Goal: Task Accomplishment & Management: Use online tool/utility

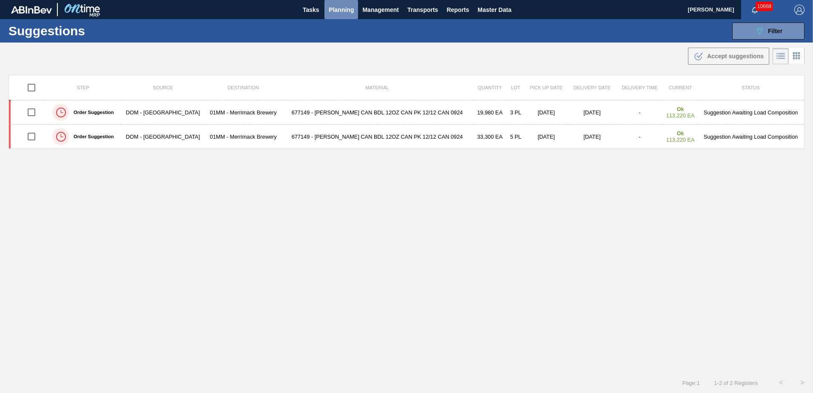
click at [336, 8] on span "Planning" at bounding box center [341, 10] width 25 height 10
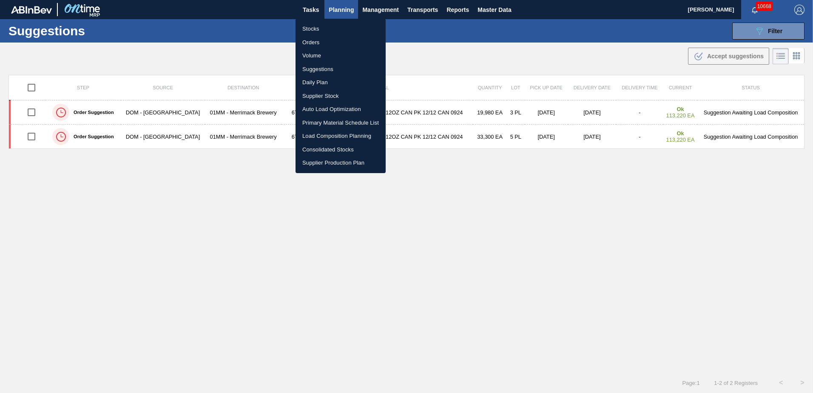
click at [321, 68] on li "Suggestions" at bounding box center [341, 70] width 90 height 14
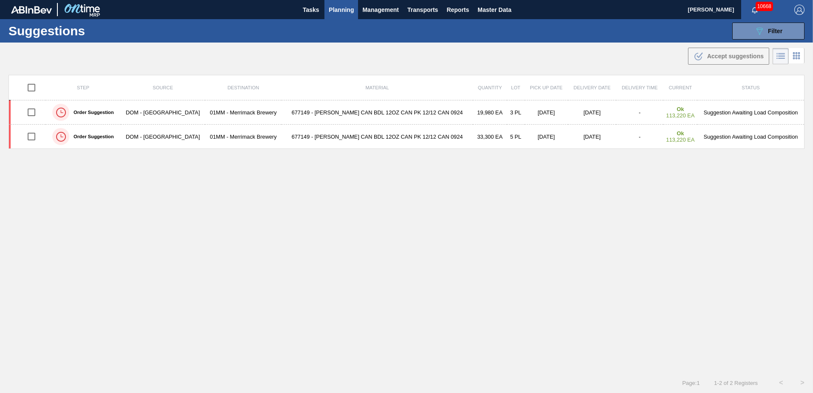
click at [341, 12] on span "Planning" at bounding box center [341, 10] width 25 height 10
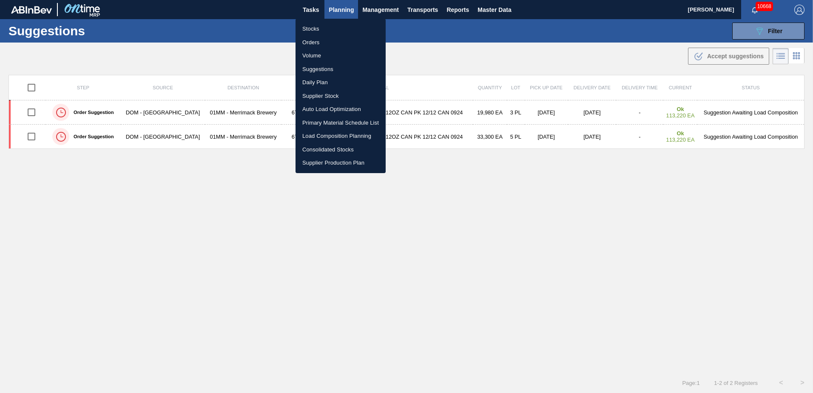
click at [320, 138] on li "Load Composition Planning" at bounding box center [341, 136] width 90 height 14
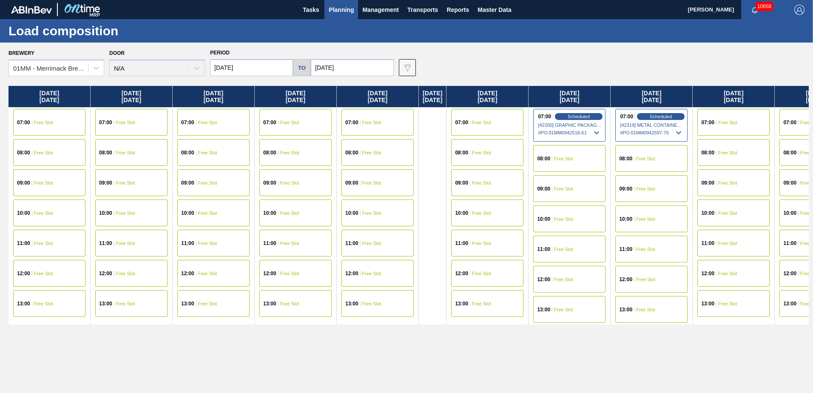
click at [339, 11] on span "Planning" at bounding box center [341, 10] width 25 height 10
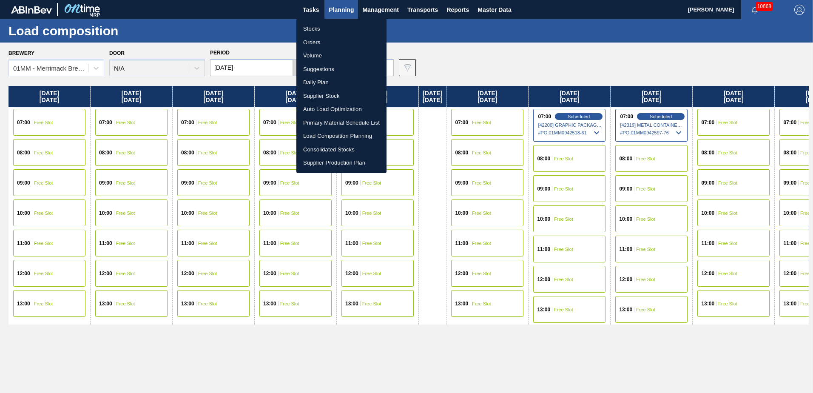
click at [315, 33] on li "Stocks" at bounding box center [341, 29] width 90 height 14
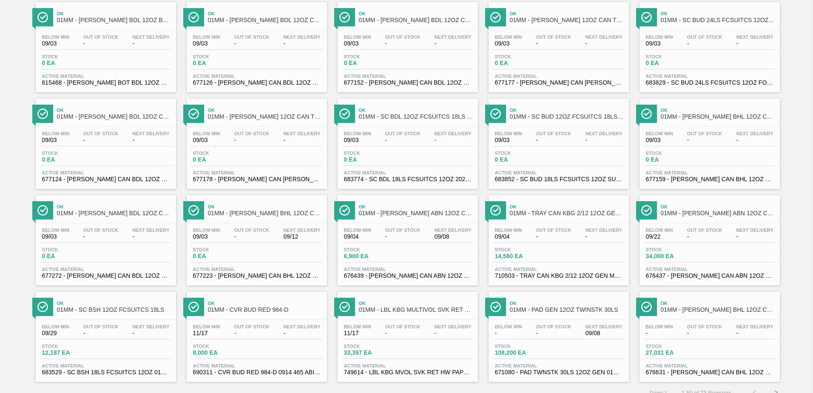
scroll to position [656, 0]
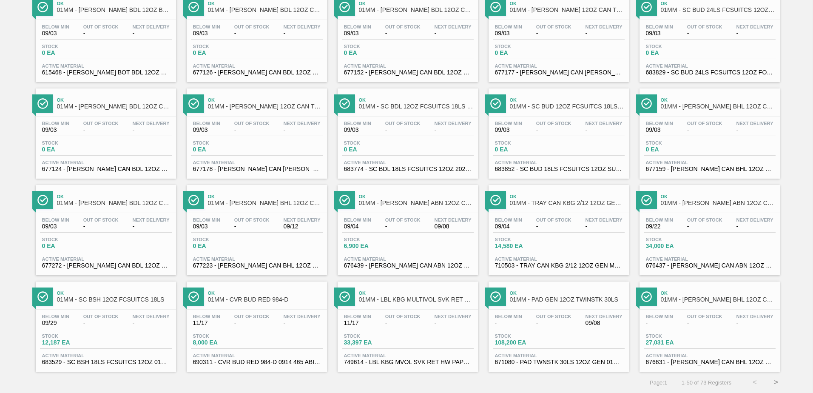
click at [777, 381] on button ">" at bounding box center [776, 382] width 21 height 21
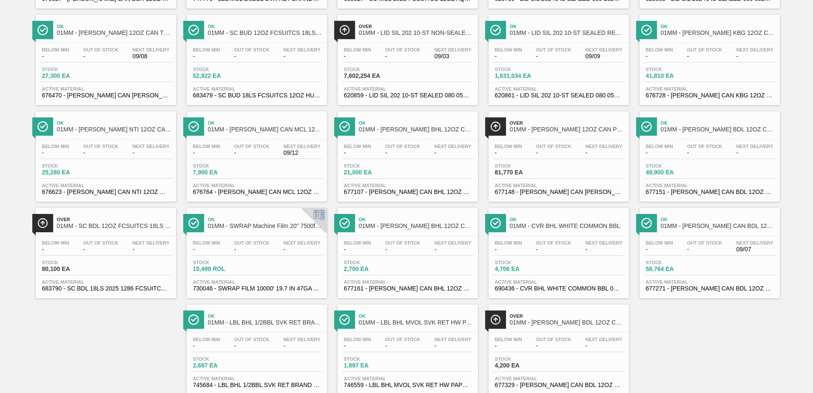
scroll to position [174, 0]
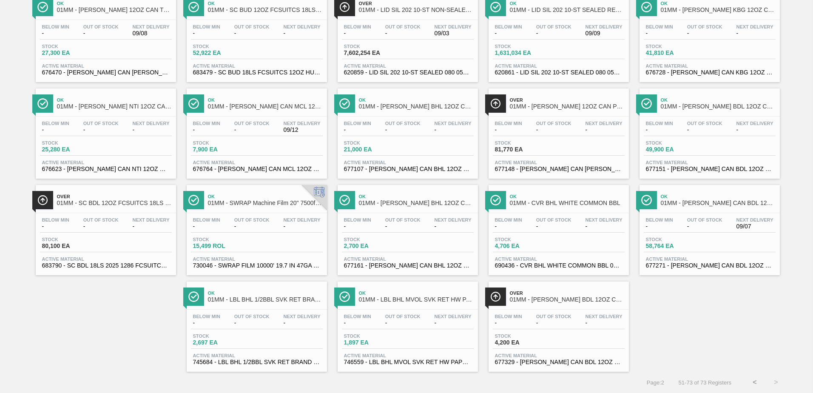
click at [753, 381] on button "<" at bounding box center [754, 382] width 21 height 21
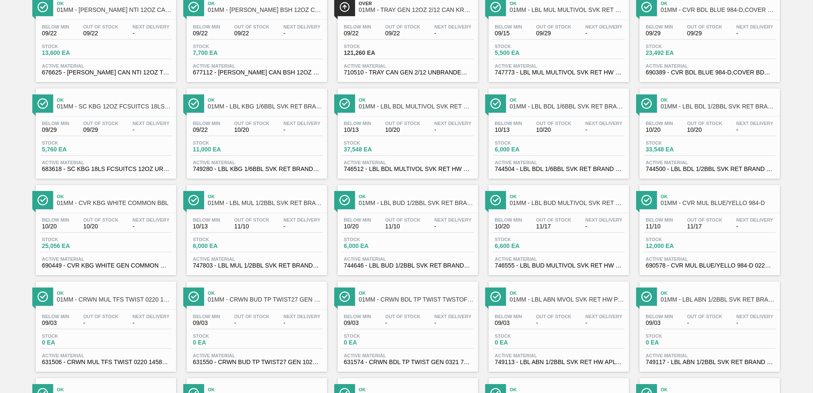
scroll to position [0, 0]
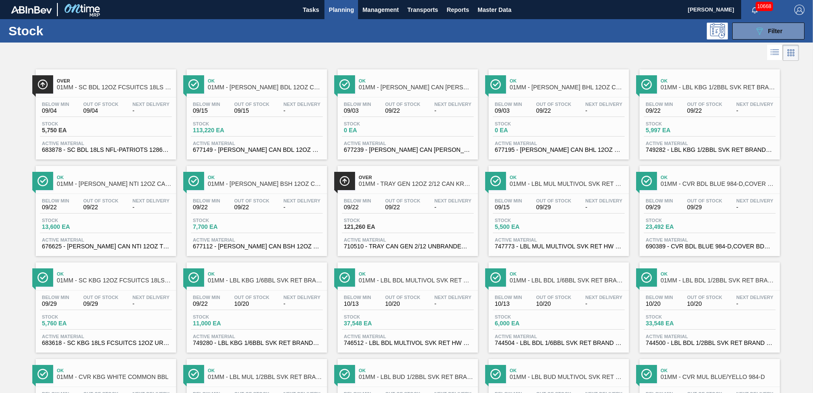
click at [559, 205] on span "09/29" at bounding box center [553, 207] width 35 height 6
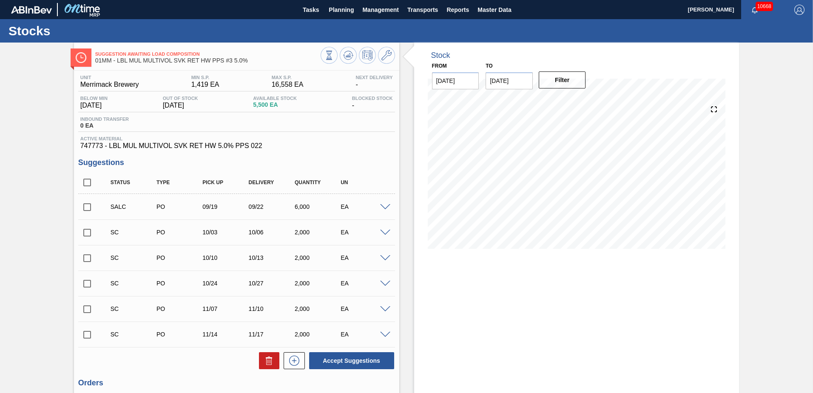
click at [88, 182] on input "checkbox" at bounding box center [87, 183] width 18 height 18
checkbox input "true"
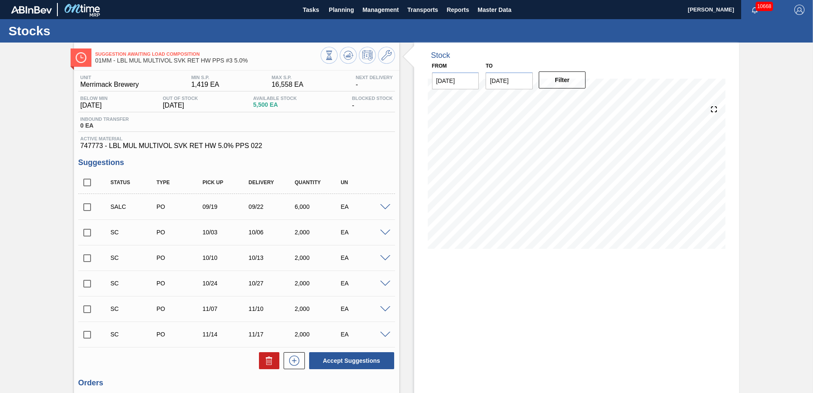
checkbox input "true"
click at [349, 355] on button "Accept Suggestions" at bounding box center [351, 360] width 85 height 17
checkbox input "false"
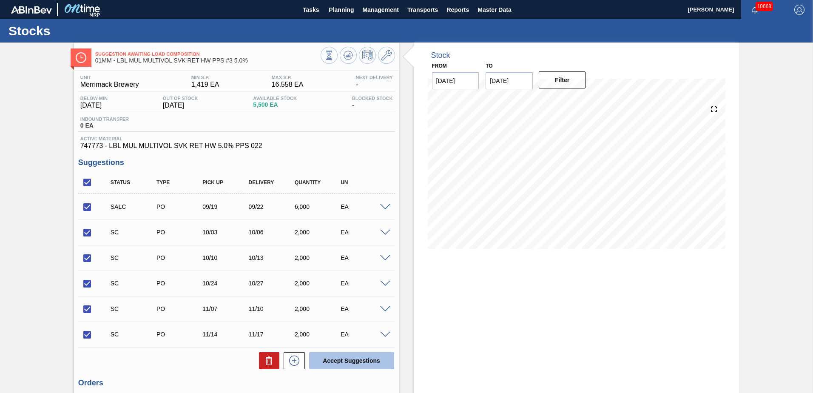
checkbox input "false"
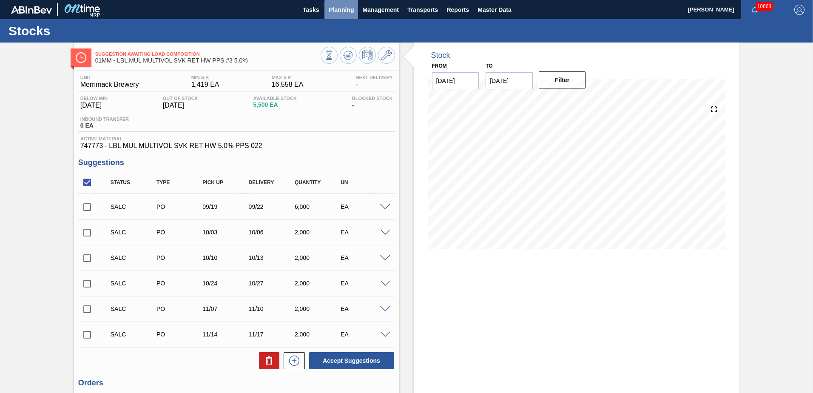
click at [335, 9] on span "Planning" at bounding box center [341, 10] width 25 height 10
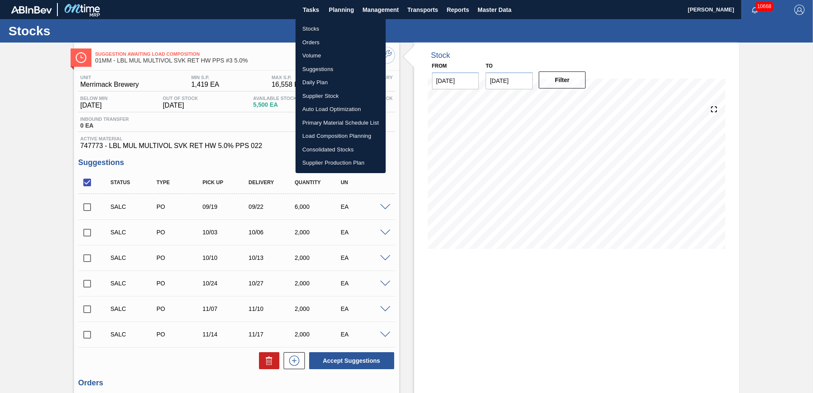
click at [335, 138] on li "Load Composition Planning" at bounding box center [341, 136] width 90 height 14
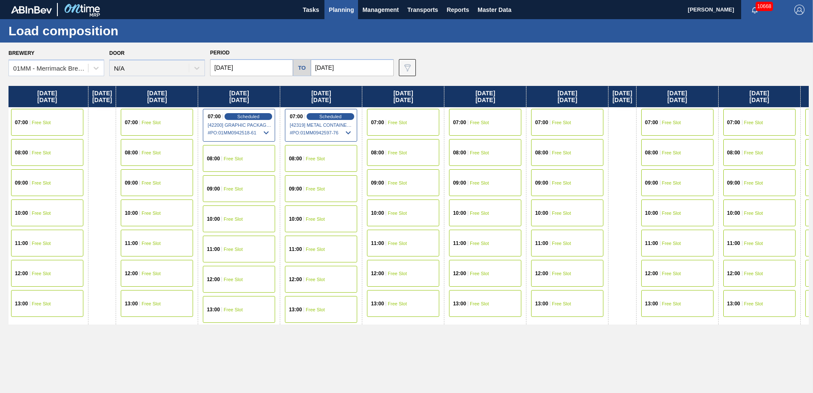
drag, startPoint x: 606, startPoint y: 207, endPoint x: 250, endPoint y: 207, distance: 356.4
click at [185, 208] on div "[DATE] 07:00 Free Slot 08:00 Free Slot 09:00 Free Slot 10:00 Free Slot 11:00 Fr…" at bounding box center [409, 237] width 800 height 302
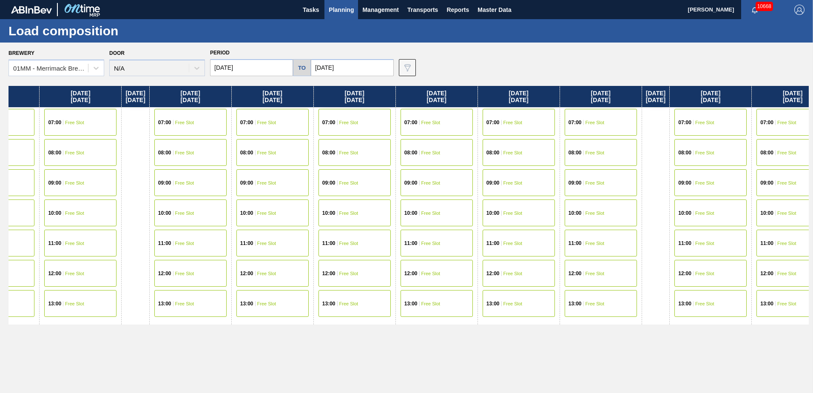
drag, startPoint x: 372, startPoint y: 206, endPoint x: 100, endPoint y: 202, distance: 272.2
click at [100, 202] on div "[DATE] 07:00 Free Slot 08:00 Free Slot 09:00 Free Slot 10:00 Free Slot 11:00 Fr…" at bounding box center [409, 237] width 800 height 302
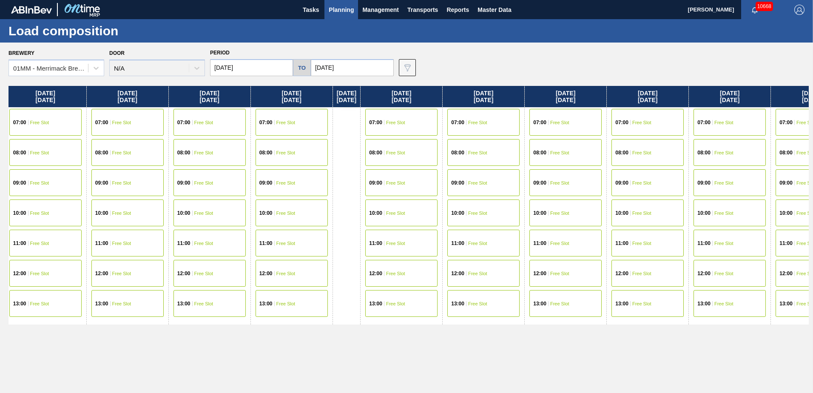
drag, startPoint x: 260, startPoint y: 217, endPoint x: 65, endPoint y: 217, distance: 194.8
click at [66, 217] on div "[DATE] 07:00 Free Slot 08:00 Free Slot 09:00 Free Slot 10:00 Free Slot 11:00 Fr…" at bounding box center [409, 237] width 800 height 302
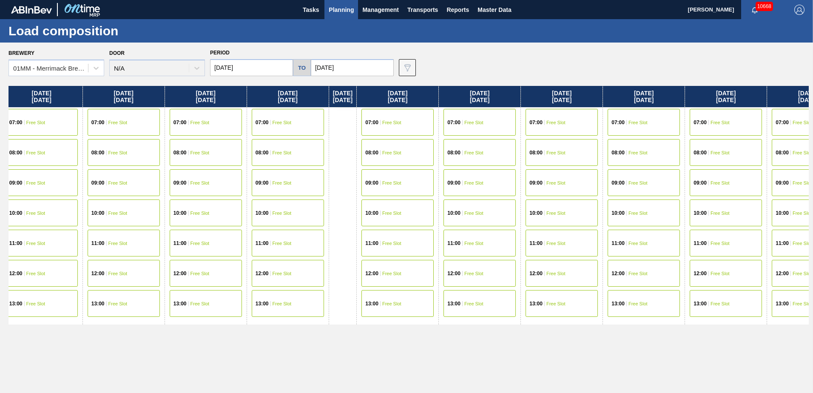
click at [136, 179] on div "09:00 Free Slot" at bounding box center [124, 182] width 72 height 27
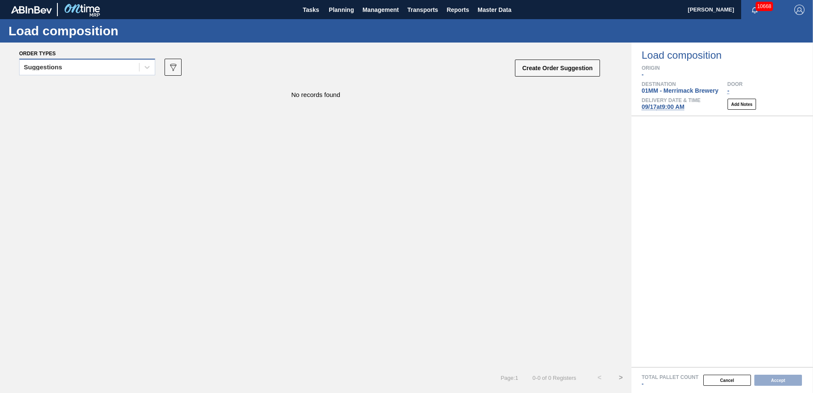
click at [105, 68] on div "Suggestions" at bounding box center [80, 67] width 120 height 12
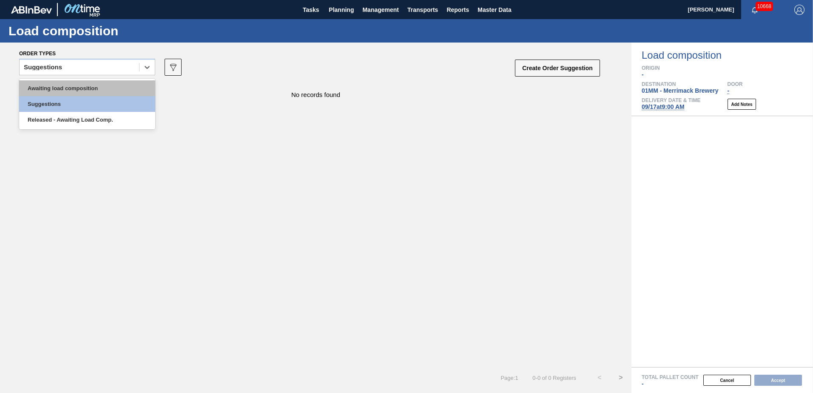
click at [89, 84] on div "Awaiting load composition" at bounding box center [87, 88] width 136 height 16
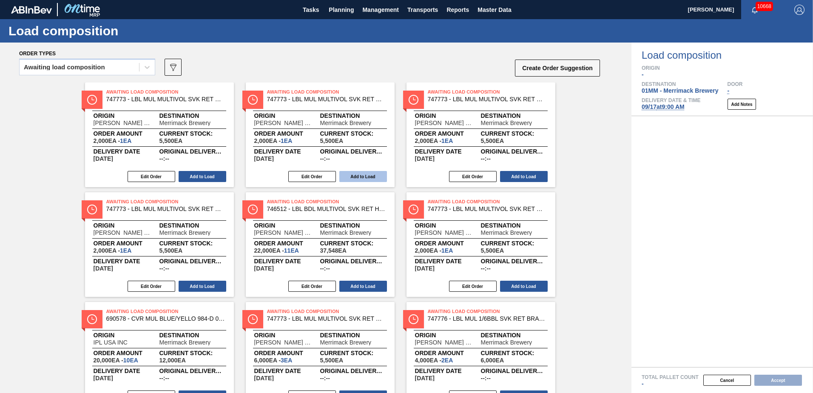
click at [365, 178] on button "Add to Load" at bounding box center [363, 176] width 48 height 11
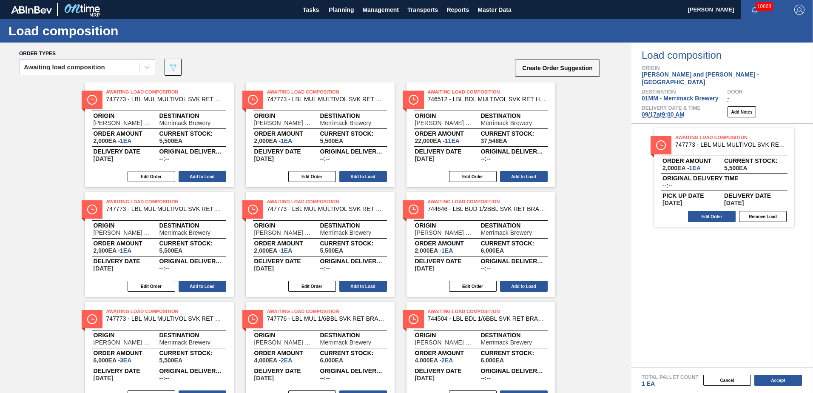
click at [365, 177] on button "Add to Load" at bounding box center [363, 176] width 48 height 11
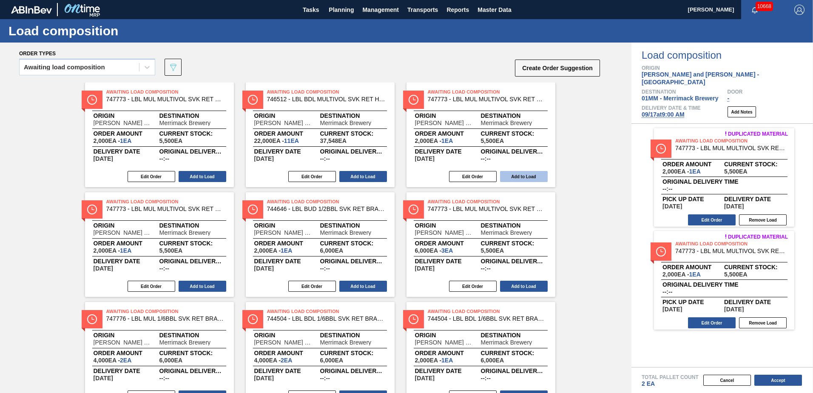
click at [521, 174] on button "Add to Load" at bounding box center [524, 176] width 48 height 11
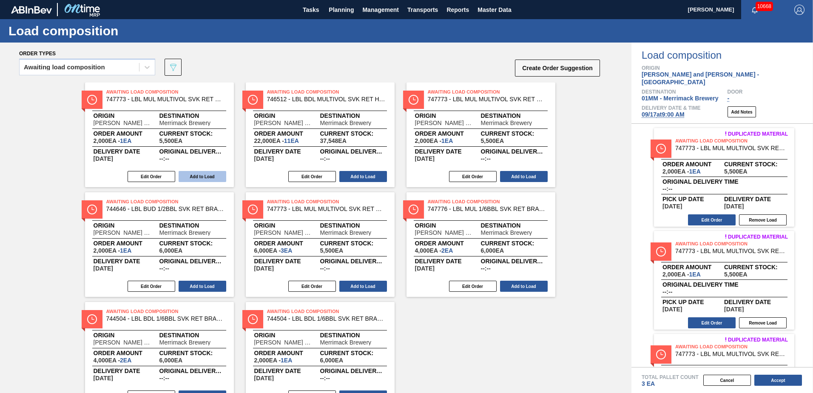
click at [193, 174] on button "Add to Load" at bounding box center [203, 176] width 48 height 11
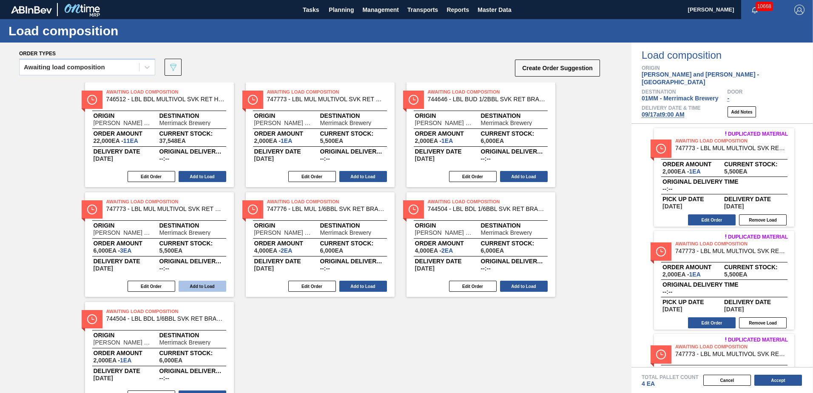
click at [199, 290] on button "Add to Load" at bounding box center [203, 286] width 48 height 11
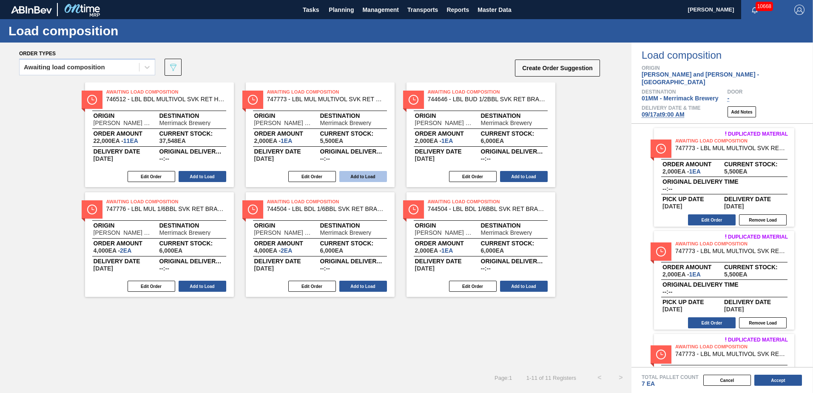
click at [357, 174] on button "Add to Load" at bounding box center [363, 176] width 48 height 11
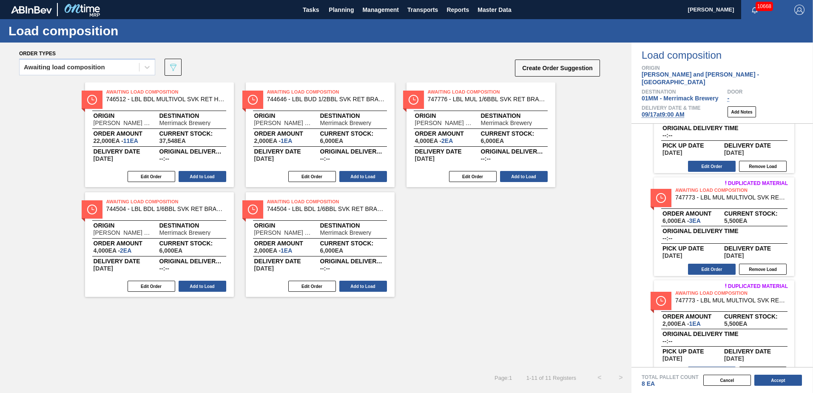
scroll to position [371, 0]
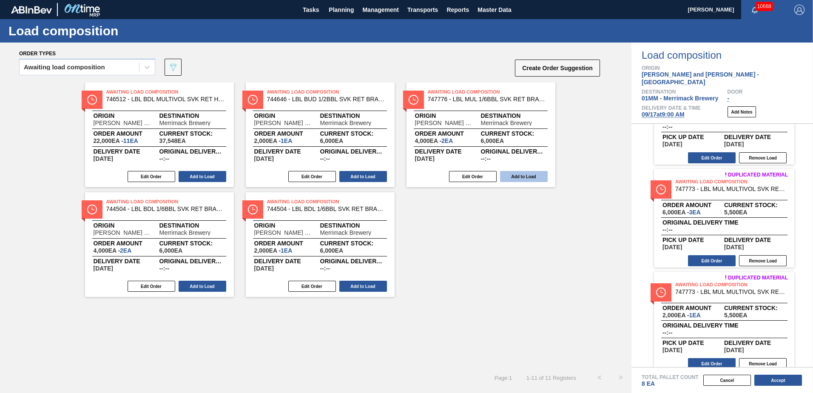
click at [518, 176] on button "Add to Load" at bounding box center [524, 176] width 48 height 11
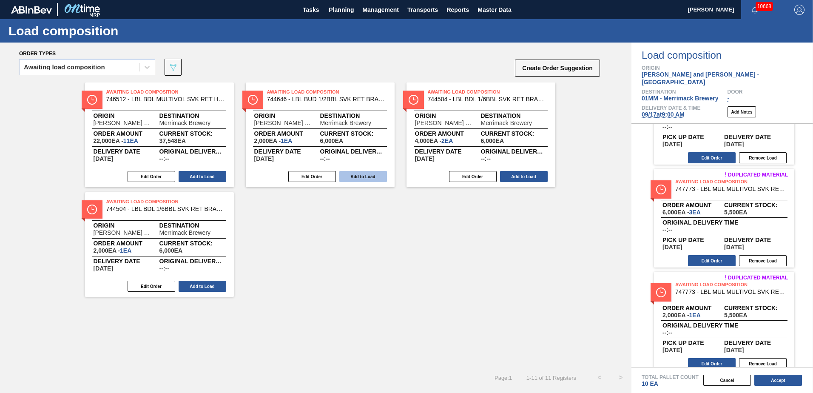
click at [361, 174] on button "Add to Load" at bounding box center [363, 176] width 48 height 11
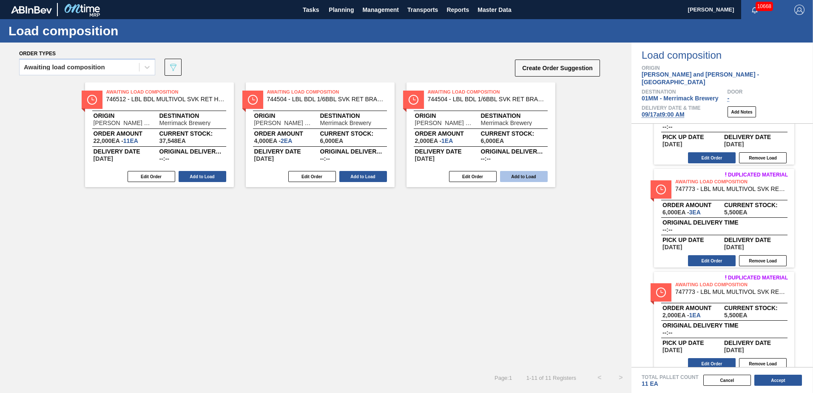
click at [523, 176] on button "Add to Load" at bounding box center [524, 176] width 48 height 11
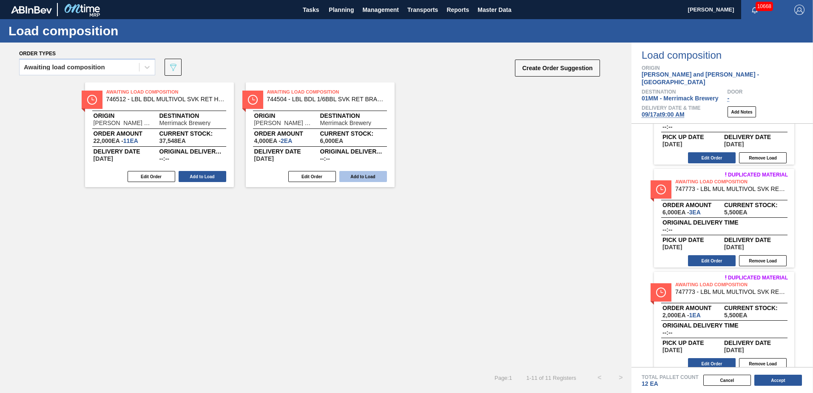
click at [367, 178] on button "Add to Load" at bounding box center [363, 176] width 48 height 11
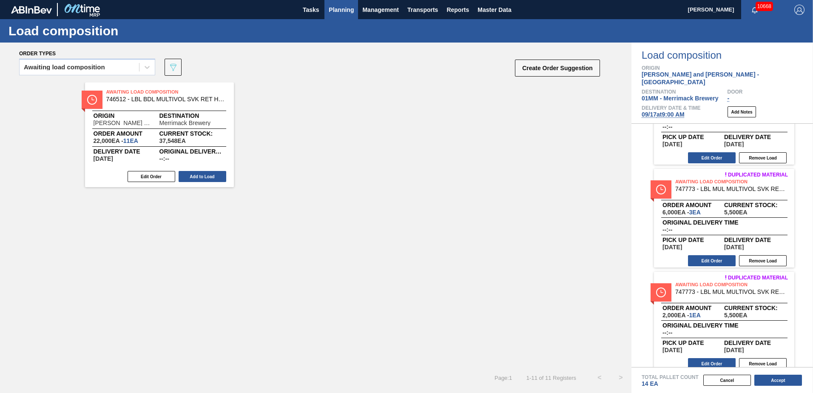
click at [339, 10] on span "Planning" at bounding box center [341, 10] width 25 height 10
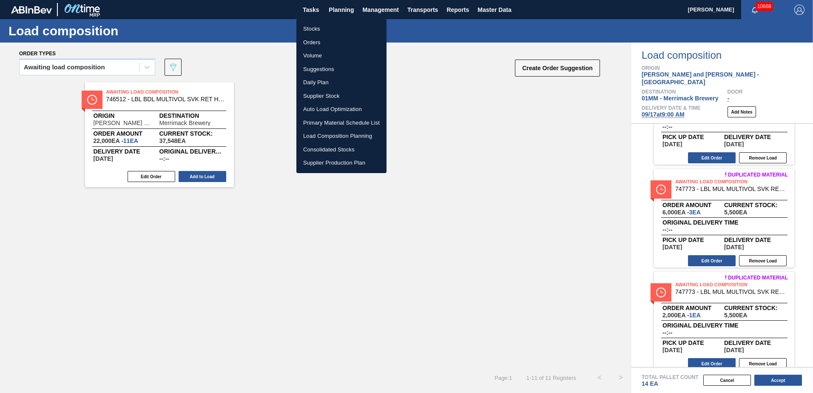
click at [309, 29] on li "Stocks" at bounding box center [341, 29] width 90 height 14
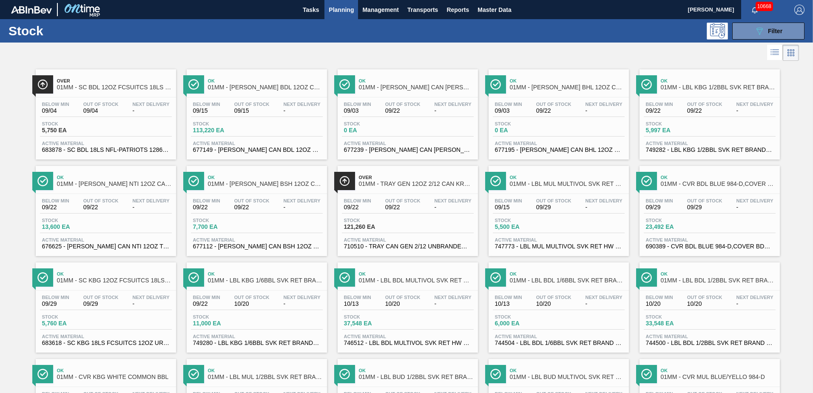
click at [393, 322] on span "37,548 EA" at bounding box center [374, 323] width 60 height 6
click at [560, 298] on span "Out Of Stock" at bounding box center [553, 297] width 35 height 5
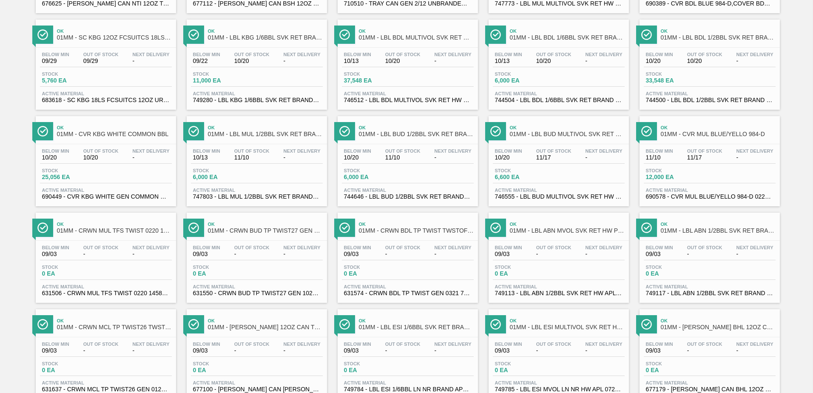
click at [409, 163] on div "Below Min 10/20 Out Of Stock 11/10 Next Delivery -" at bounding box center [408, 155] width 132 height 15
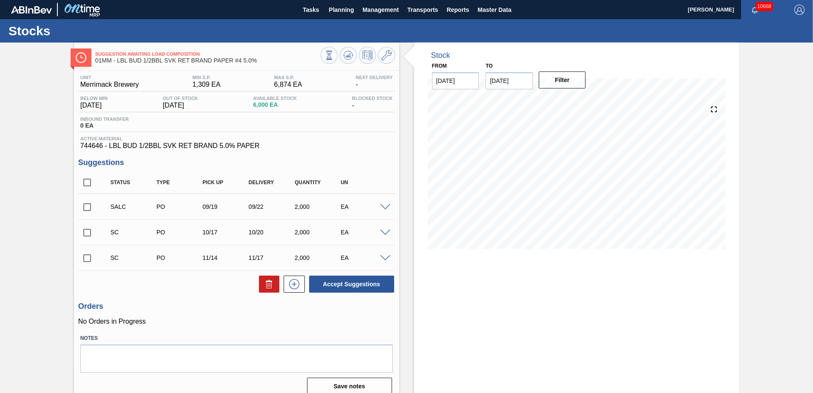
click at [85, 206] on input "checkbox" at bounding box center [87, 207] width 18 height 18
click at [345, 284] on button "Accept Suggestions" at bounding box center [351, 284] width 85 height 17
checkbox input "false"
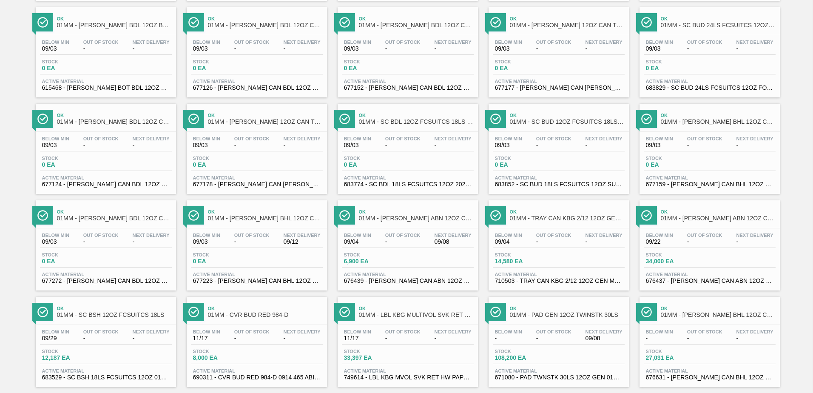
scroll to position [656, 0]
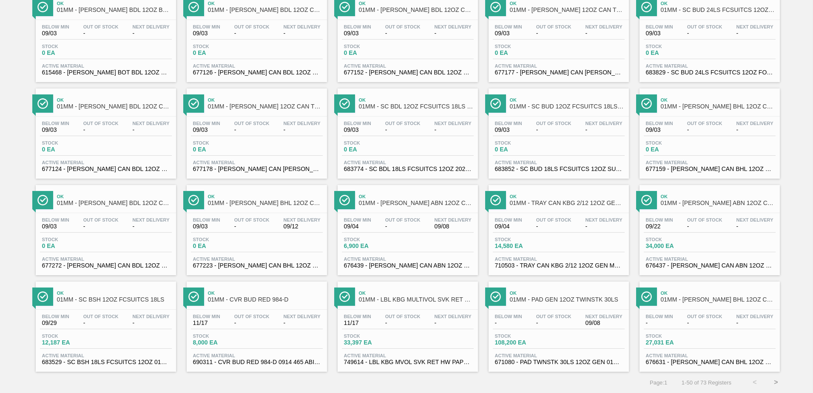
click at [768, 383] on button ">" at bounding box center [776, 382] width 21 height 21
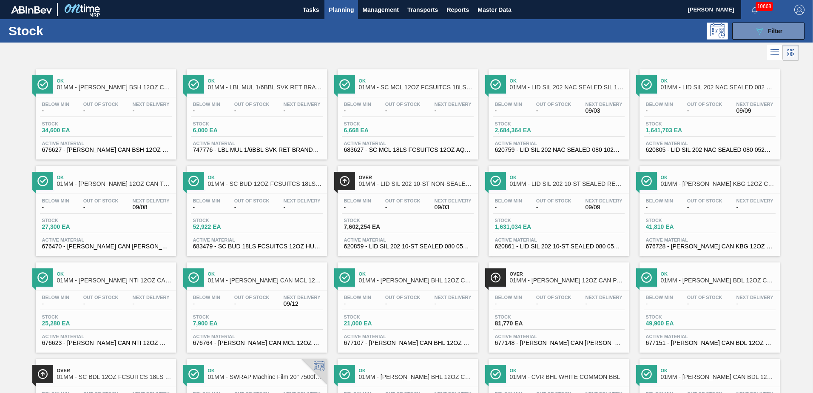
scroll to position [174, 0]
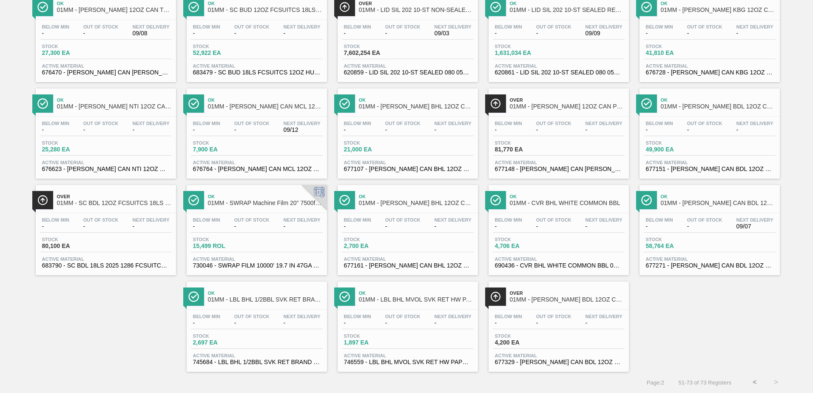
click at [260, 318] on span "Out Of Stock" at bounding box center [251, 316] width 35 height 5
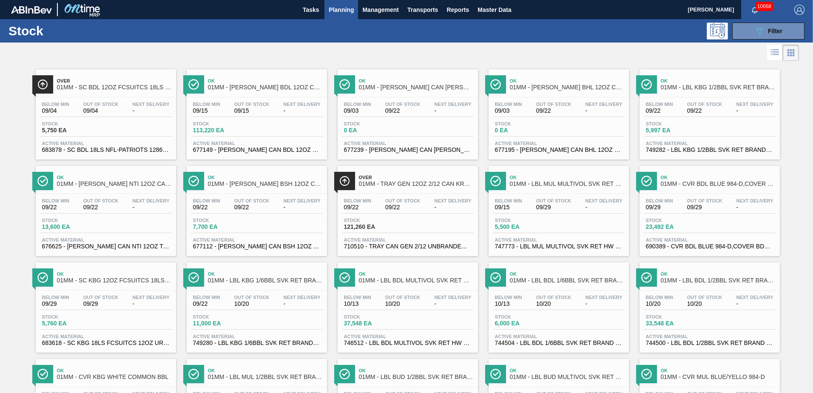
scroll to position [243, 0]
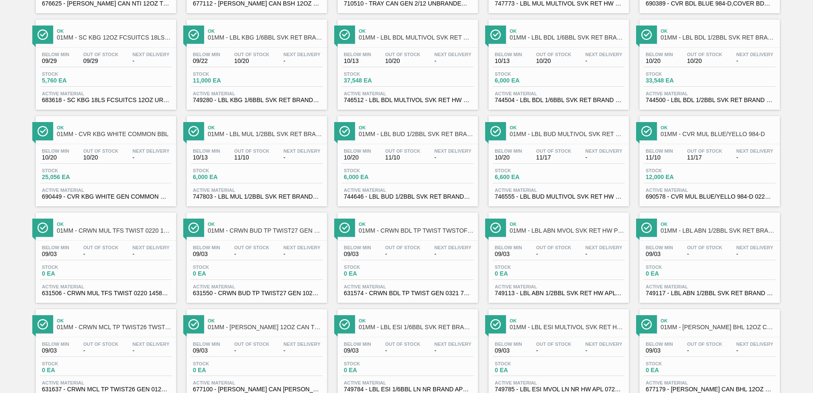
click at [559, 170] on div "Stock 6,600 EA" at bounding box center [559, 175] width 132 height 15
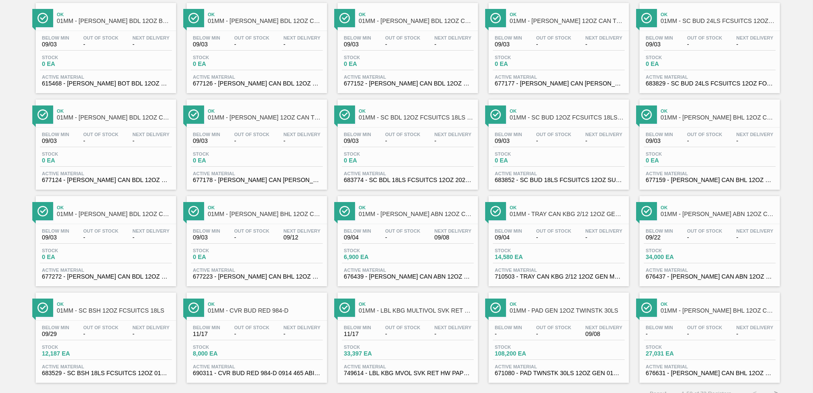
scroll to position [656, 0]
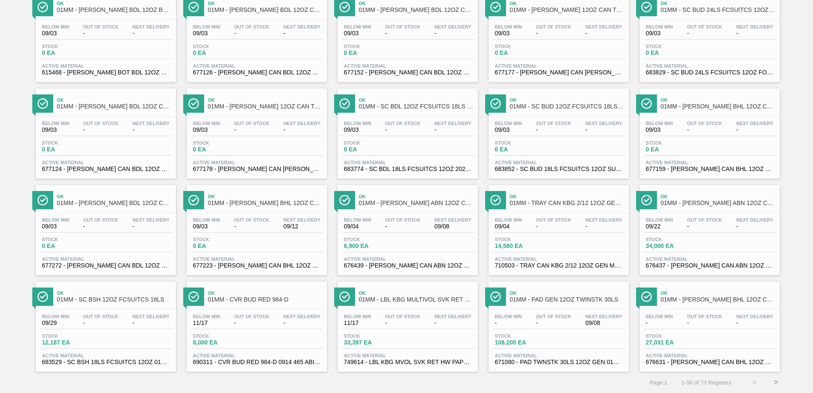
click at [777, 384] on button ">" at bounding box center [776, 382] width 21 height 21
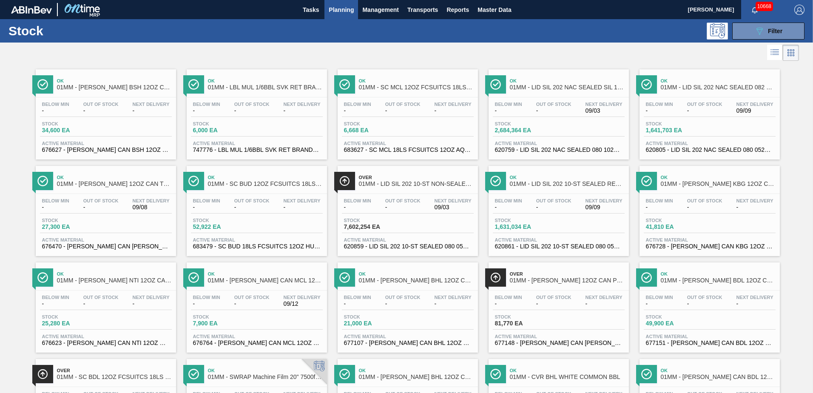
scroll to position [174, 0]
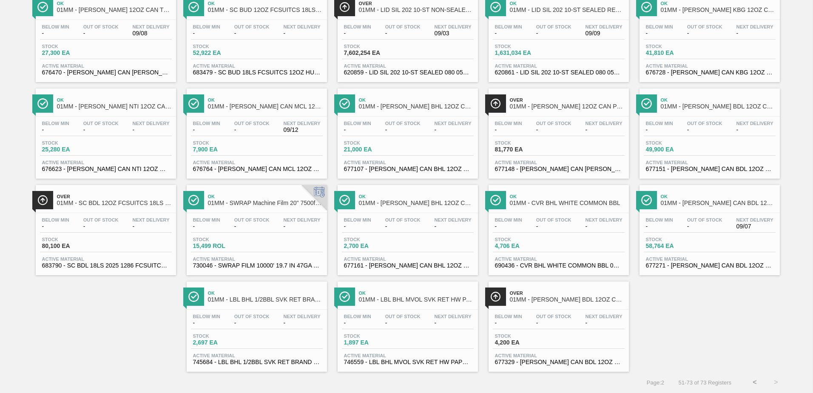
click at [414, 314] on span "Out Of Stock" at bounding box center [402, 316] width 35 height 5
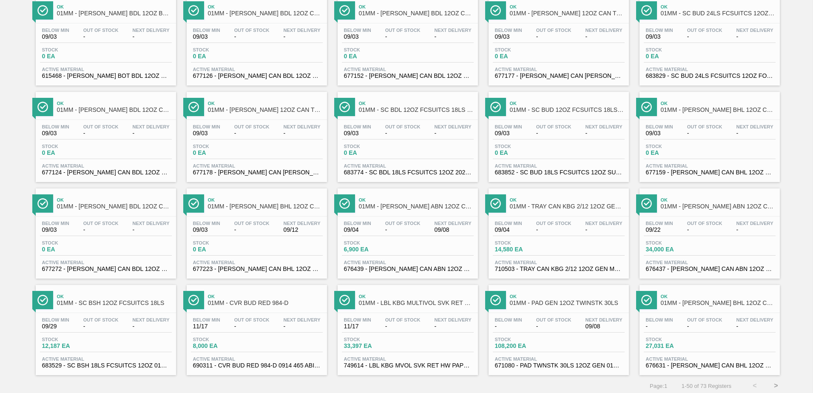
scroll to position [656, 0]
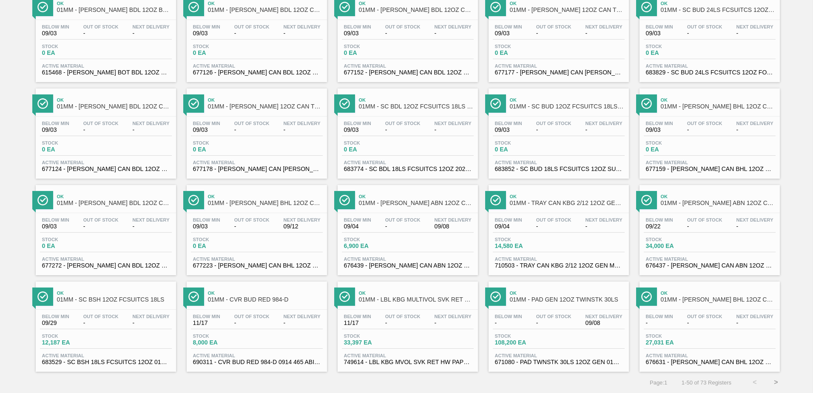
click at [775, 381] on button ">" at bounding box center [776, 382] width 21 height 21
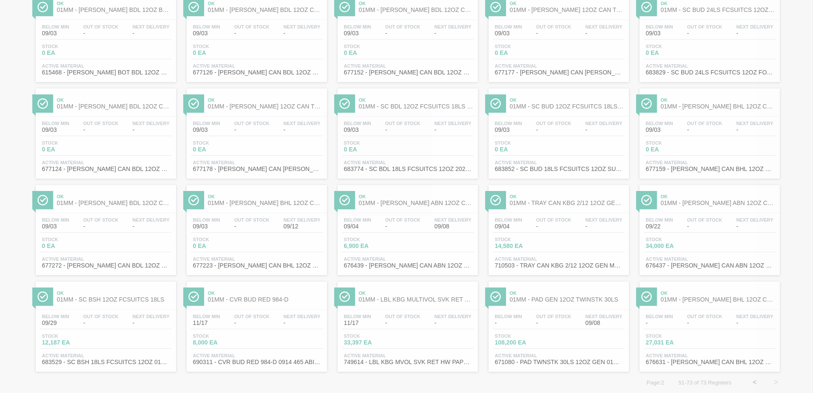
scroll to position [0, 0]
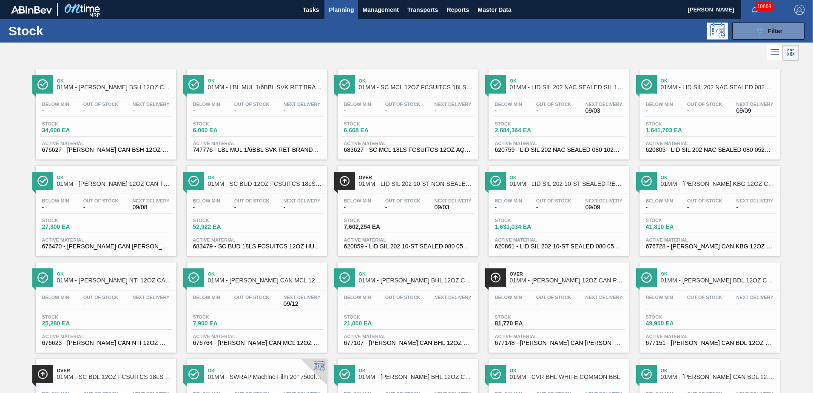
click at [235, 127] on span "6,000 EA" at bounding box center [223, 130] width 60 height 6
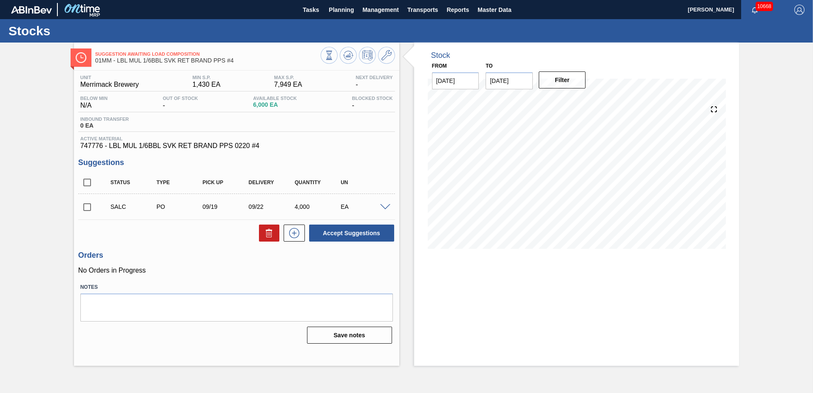
click at [89, 206] on input "checkbox" at bounding box center [87, 207] width 18 height 18
click at [347, 233] on button "Accept Suggestions" at bounding box center [351, 233] width 85 height 17
checkbox input "false"
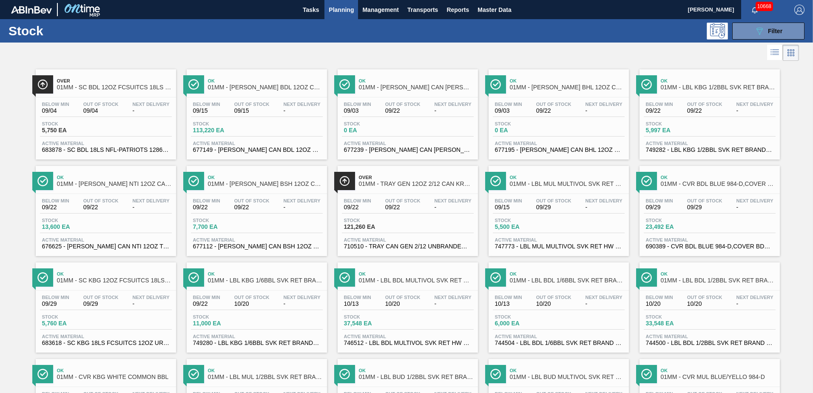
click at [261, 305] on span "10/20" at bounding box center [251, 304] width 35 height 6
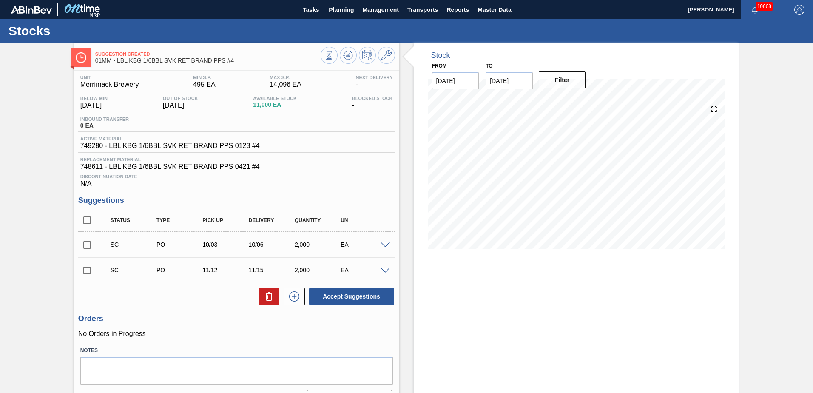
click at [83, 219] on input "checkbox" at bounding box center [87, 220] width 18 height 18
checkbox input "true"
click at [337, 296] on button "Accept Suggestions" at bounding box center [351, 296] width 85 height 17
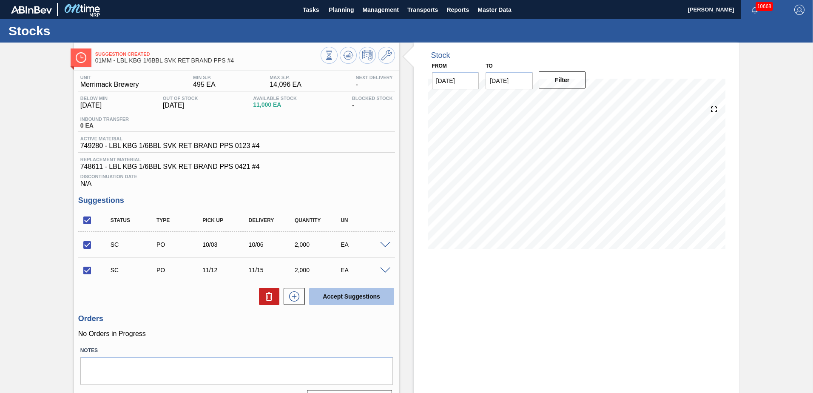
checkbox input "false"
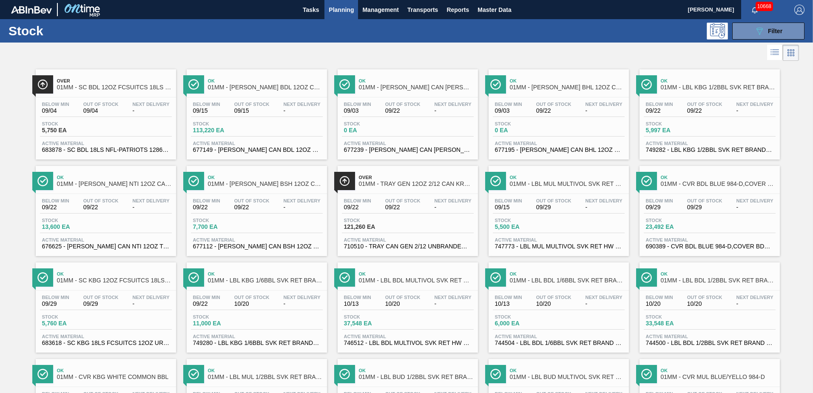
click at [729, 117] on div "Below Min 09/22 Out Of Stock 09/22 Next Delivery -" at bounding box center [710, 109] width 132 height 15
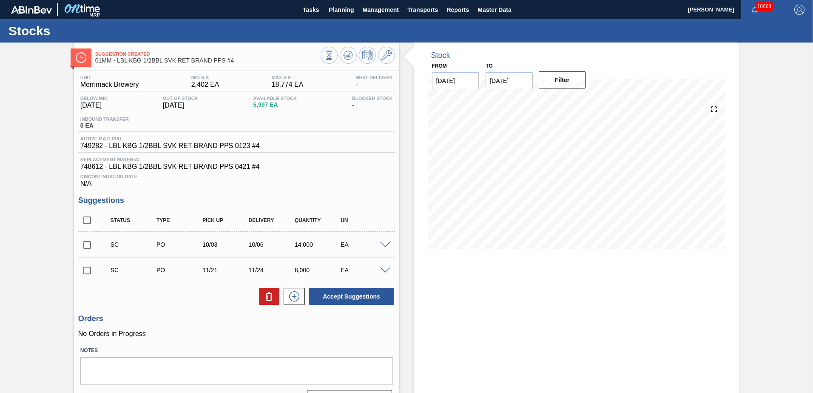
click at [89, 243] on input "checkbox" at bounding box center [87, 245] width 18 height 18
click at [350, 292] on button "Accept Suggestions" at bounding box center [351, 296] width 85 height 17
checkbox input "false"
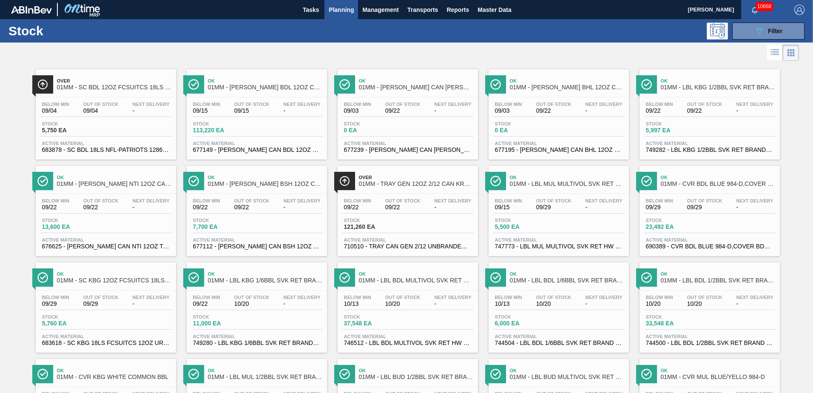
click at [339, 9] on span "Planning" at bounding box center [341, 10] width 25 height 10
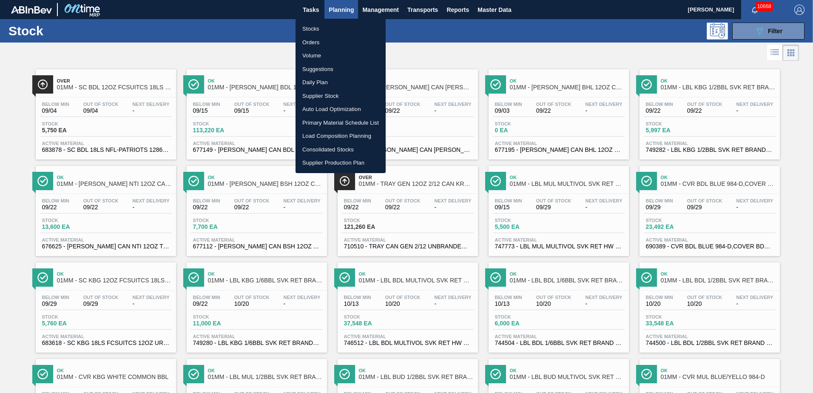
click at [319, 68] on li "Suggestions" at bounding box center [341, 70] width 90 height 14
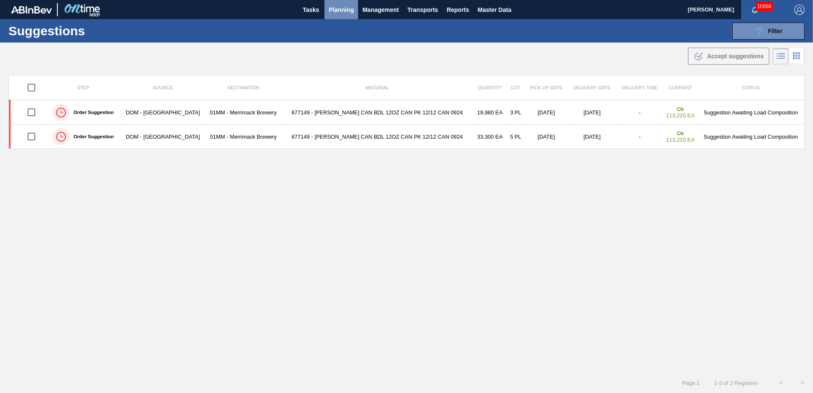
click at [341, 7] on span "Planning" at bounding box center [341, 10] width 25 height 10
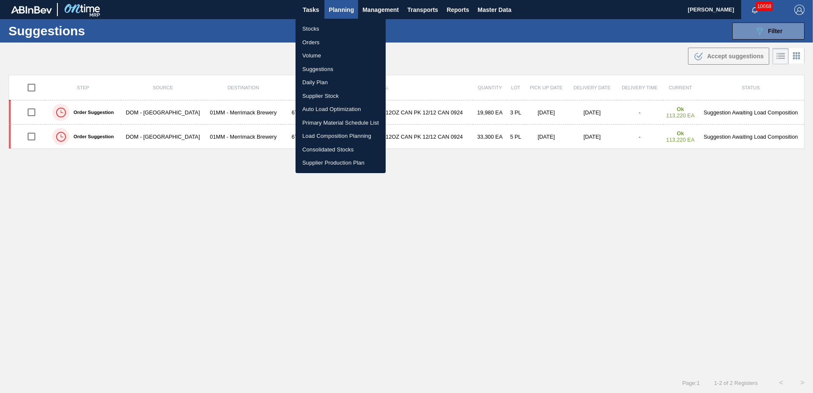
click at [326, 136] on li "Load Composition Planning" at bounding box center [341, 136] width 90 height 14
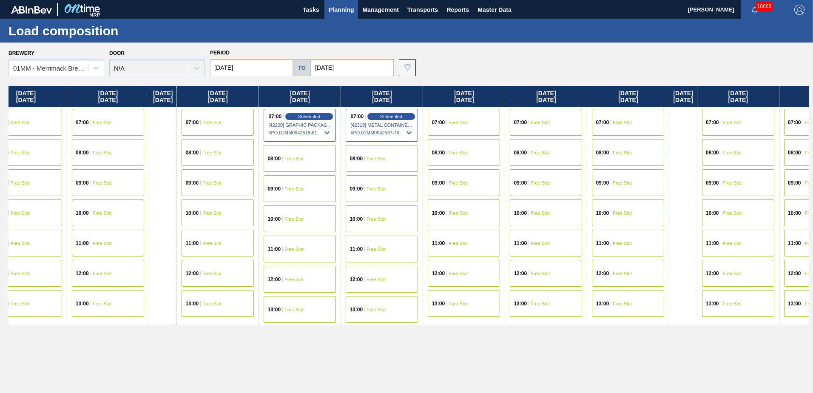
drag, startPoint x: 635, startPoint y: 205, endPoint x: 204, endPoint y: 193, distance: 431.0
click at [205, 194] on div "[DATE] 07:00 Free Slot 08:00 Free Slot 09:00 Free Slot 10:00 Free Slot 11:00 Fr…" at bounding box center [409, 237] width 800 height 302
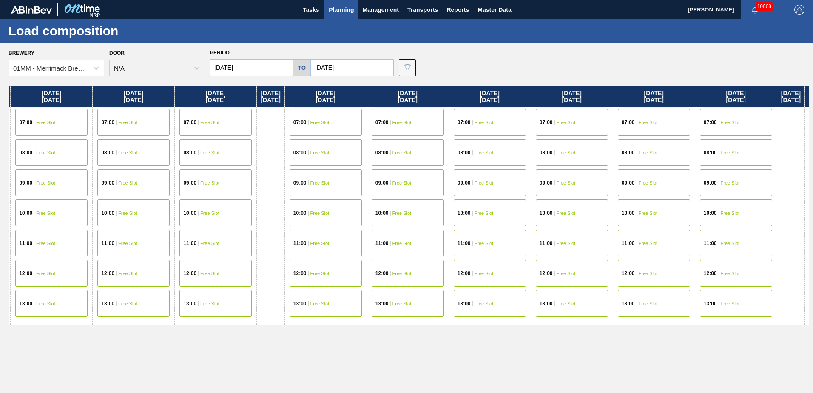
drag, startPoint x: 620, startPoint y: 215, endPoint x: 347, endPoint y: 215, distance: 272.2
click at [347, 215] on div "[DATE] 07:00 Free Slot 08:00 Free Slot 09:00 Free Slot 10:00 Free Slot 11:00 Fr…" at bounding box center [409, 237] width 800 height 302
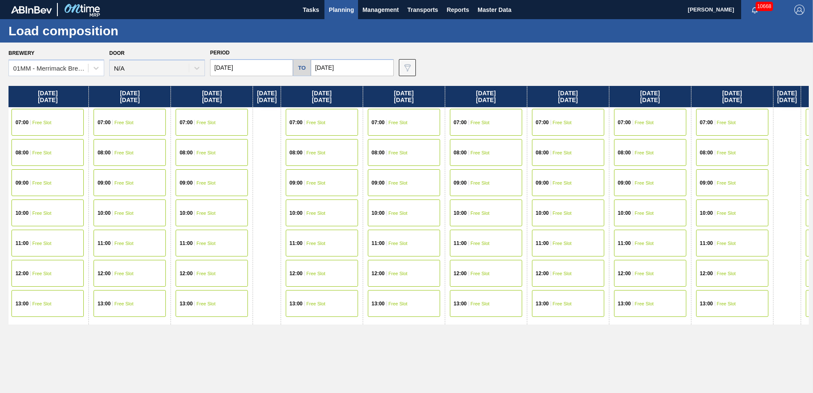
click at [592, 183] on div "09:00 Free Slot" at bounding box center [568, 182] width 72 height 27
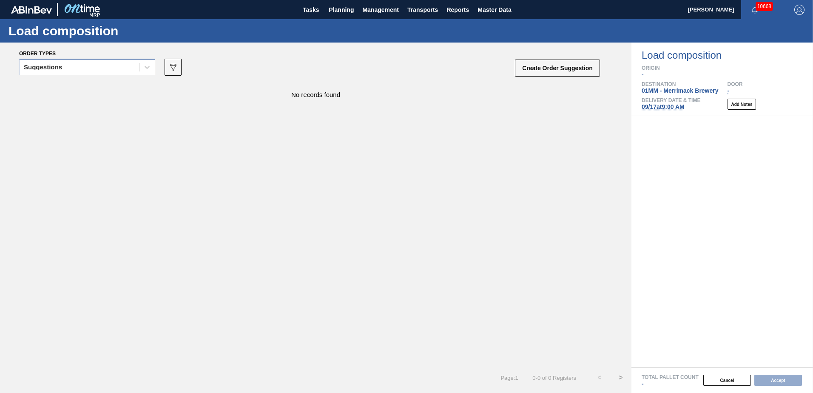
click at [93, 64] on div "Suggestions" at bounding box center [80, 67] width 120 height 12
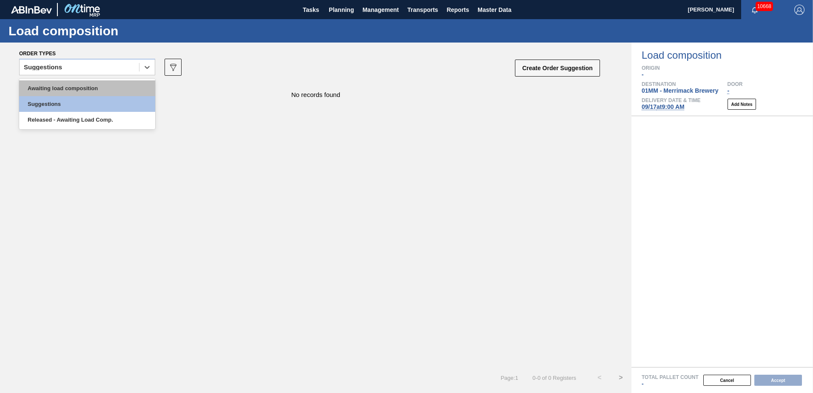
click at [83, 87] on div "Awaiting load composition" at bounding box center [87, 88] width 136 height 16
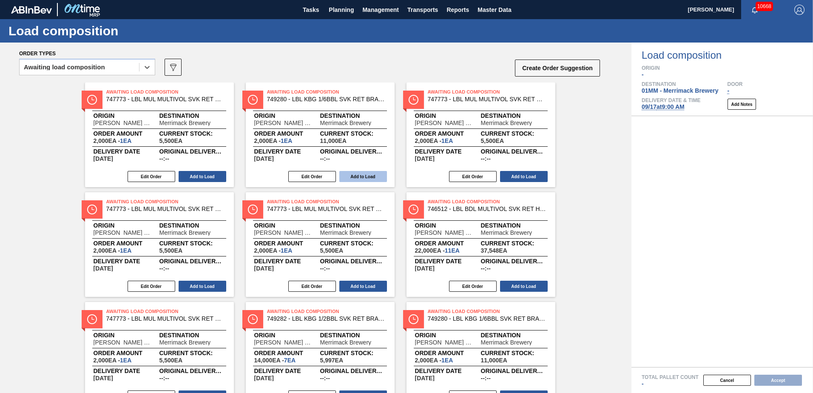
click at [364, 176] on button "Add to Load" at bounding box center [363, 176] width 48 height 11
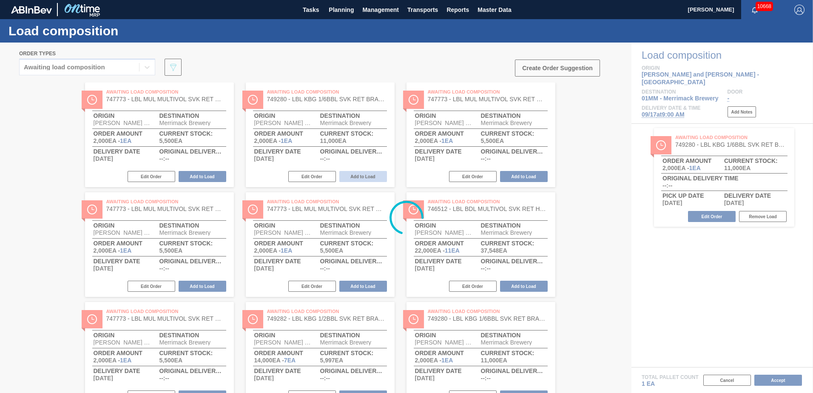
click at [364, 176] on div at bounding box center [406, 218] width 813 height 350
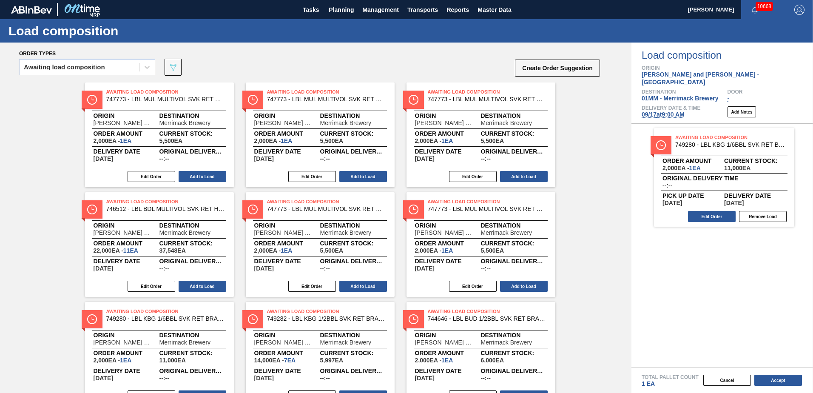
click at [364, 176] on button "Add to Load" at bounding box center [363, 176] width 48 height 11
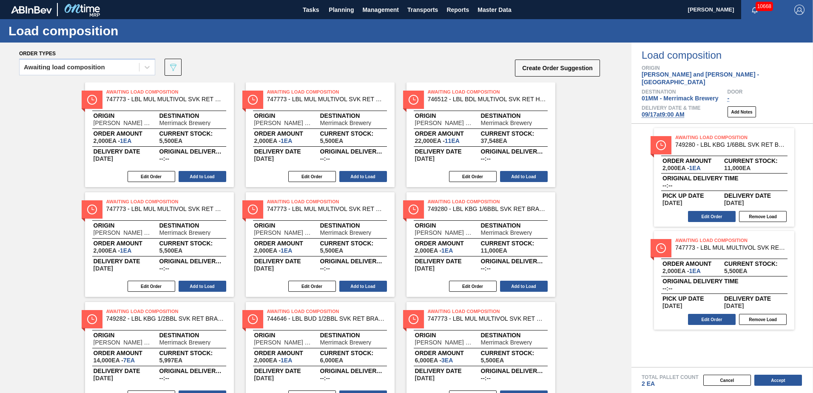
click at [364, 176] on button "Add to Load" at bounding box center [363, 176] width 48 height 11
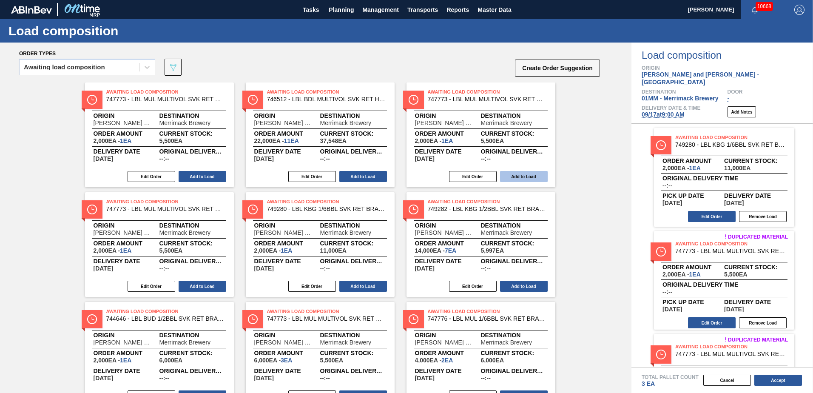
click at [524, 174] on button "Add to Load" at bounding box center [524, 176] width 48 height 11
click at [367, 178] on button "Add to Load" at bounding box center [363, 176] width 48 height 11
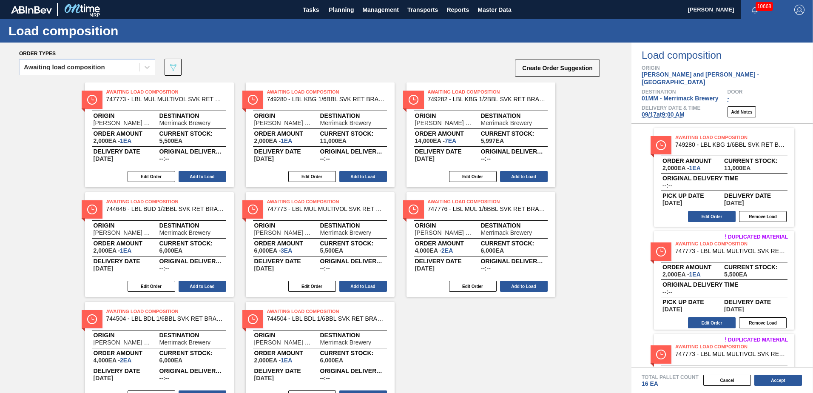
click at [367, 178] on button "Add to Load" at bounding box center [363, 176] width 48 height 11
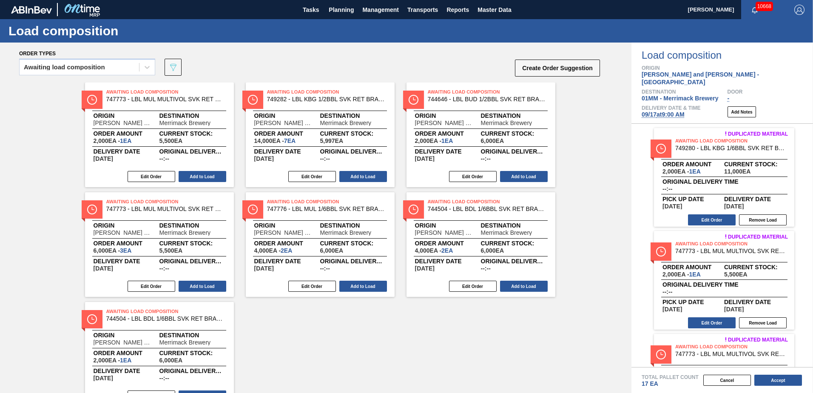
click at [367, 178] on button "Add to Load" at bounding box center [363, 176] width 48 height 11
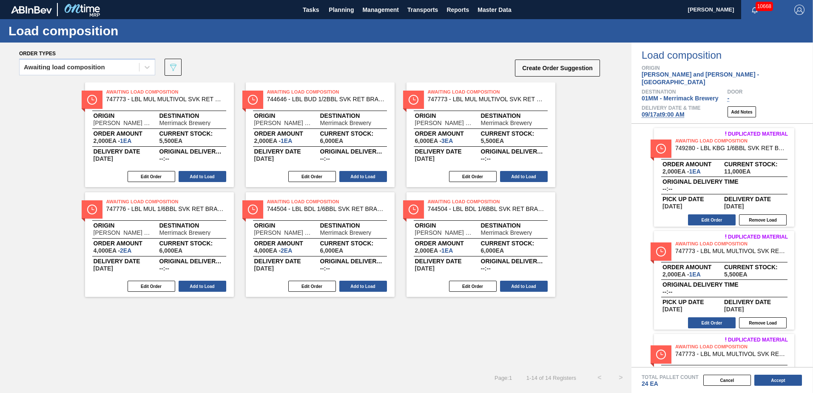
click at [367, 178] on button "Add to Load" at bounding box center [363, 176] width 48 height 11
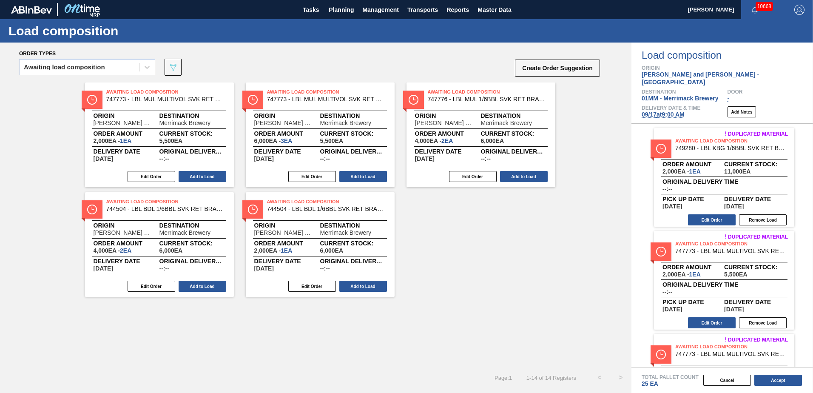
click at [367, 178] on button "Add to Load" at bounding box center [363, 176] width 48 height 11
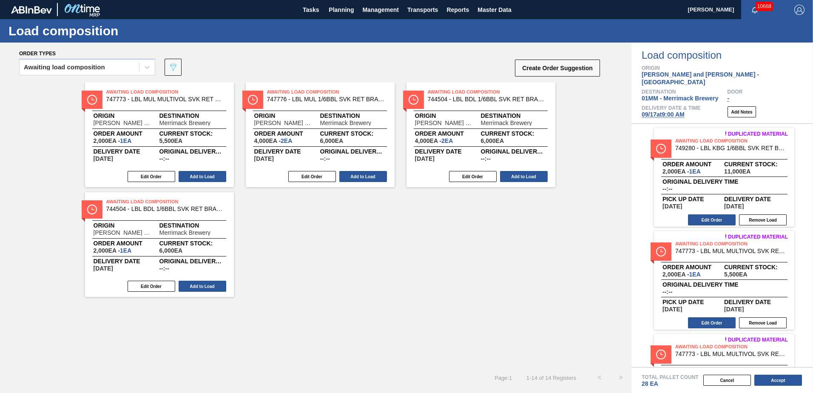
click at [367, 178] on button "Add to Load" at bounding box center [363, 176] width 48 height 11
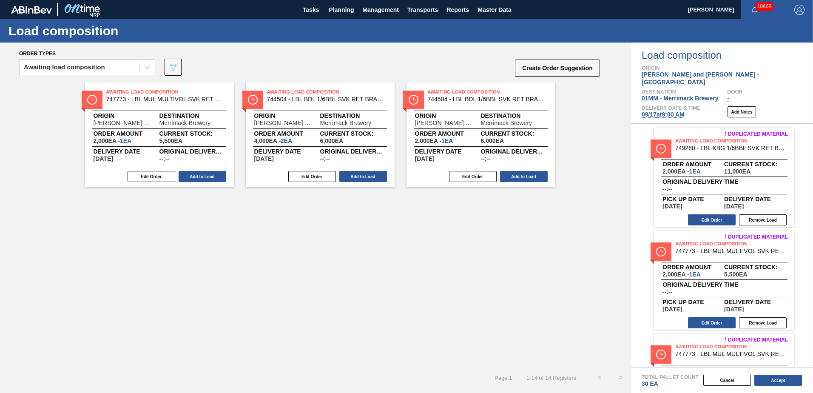
click at [367, 178] on button "Add to Load" at bounding box center [363, 176] width 48 height 11
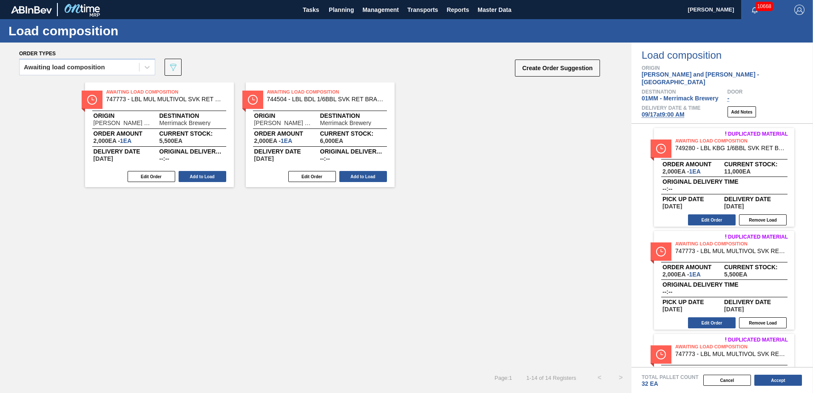
click at [367, 178] on button "Add to Load" at bounding box center [363, 176] width 48 height 11
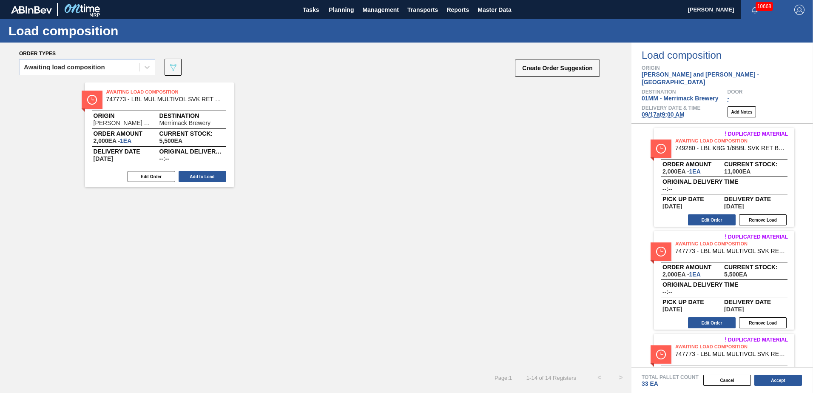
click at [206, 171] on div "Edit Order Add to Load" at bounding box center [156, 176] width 142 height 13
click at [202, 176] on button "Add to Load" at bounding box center [203, 176] width 48 height 11
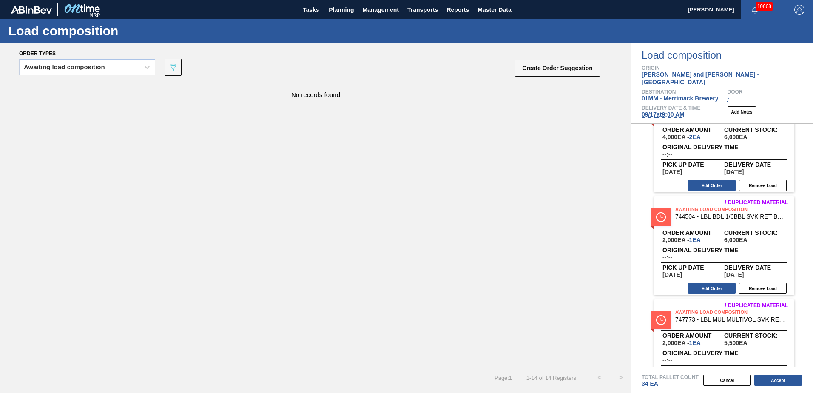
scroll to position [1152, 0]
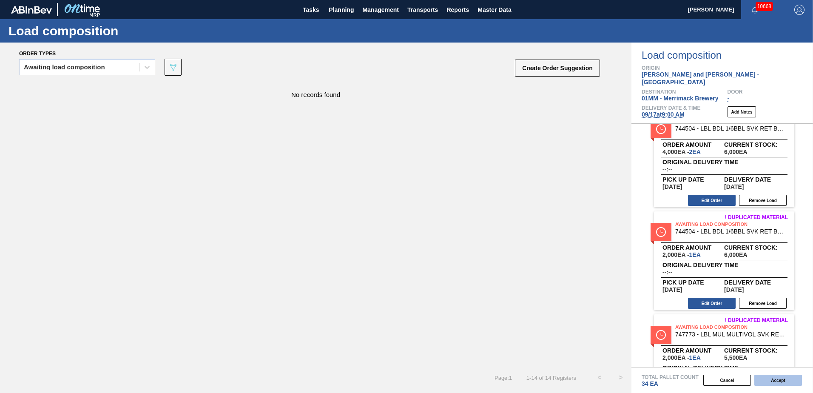
click at [782, 377] on button "Accept" at bounding box center [778, 380] width 48 height 11
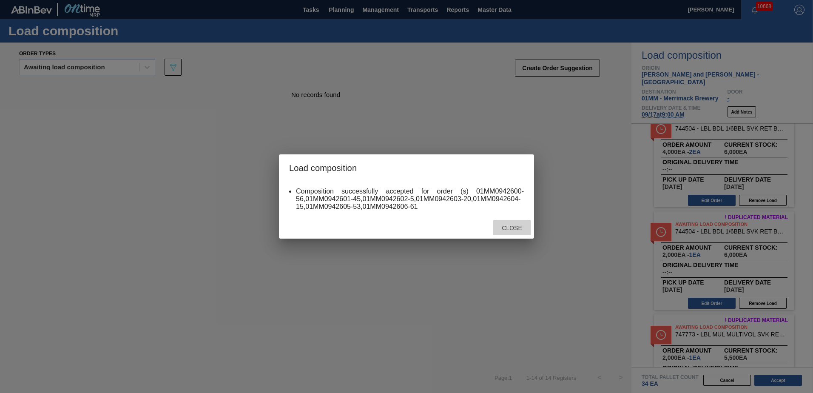
click at [516, 228] on span "Close" at bounding box center [512, 228] width 34 height 7
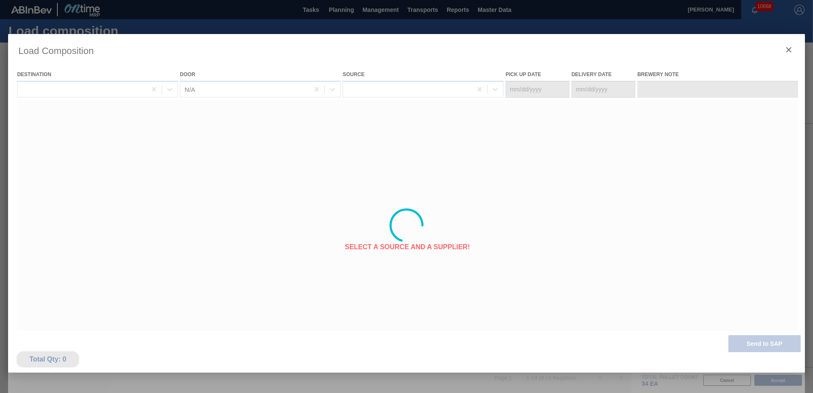
type Date "[DATE]"
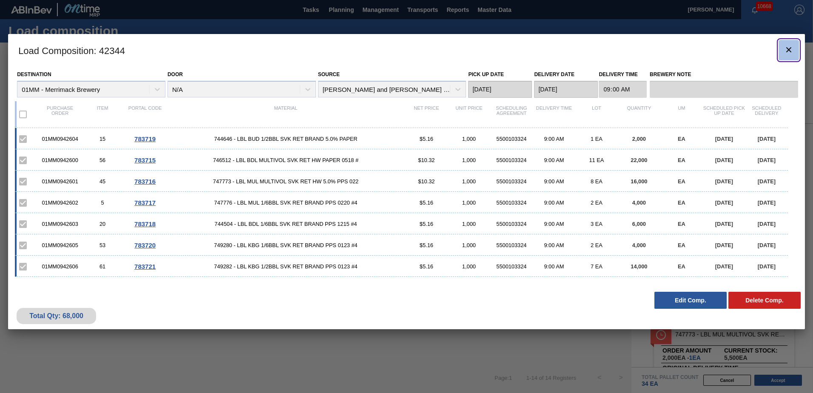
click at [789, 46] on icon "botão de ícone" at bounding box center [789, 50] width 10 height 10
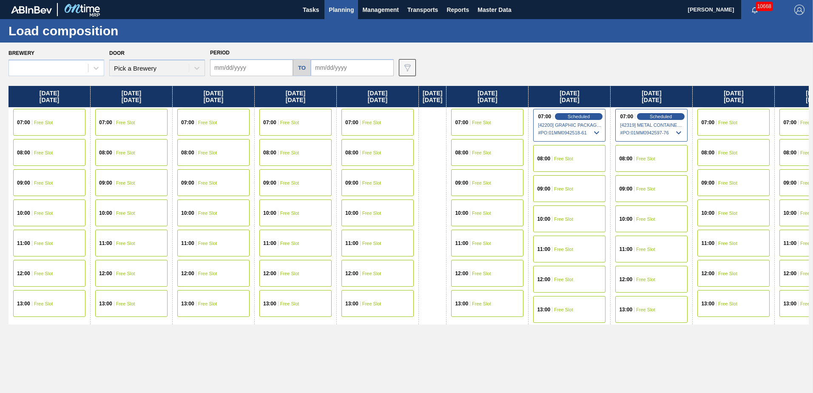
type input "[DATE]"
click at [339, 9] on span "Planning" at bounding box center [341, 10] width 25 height 10
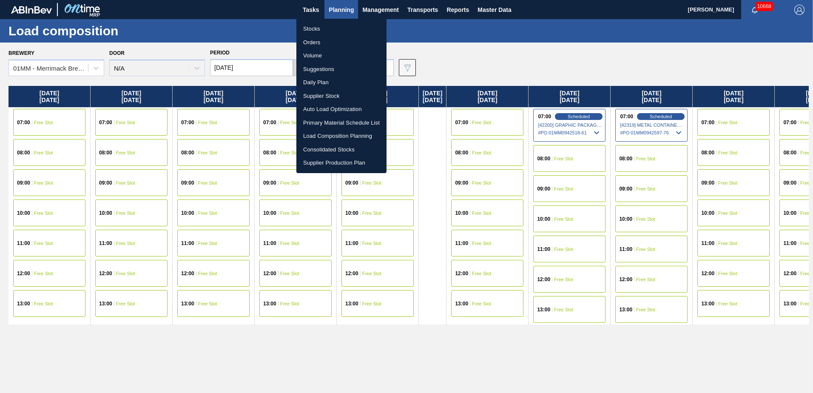
click at [314, 26] on li "Stocks" at bounding box center [341, 29] width 90 height 14
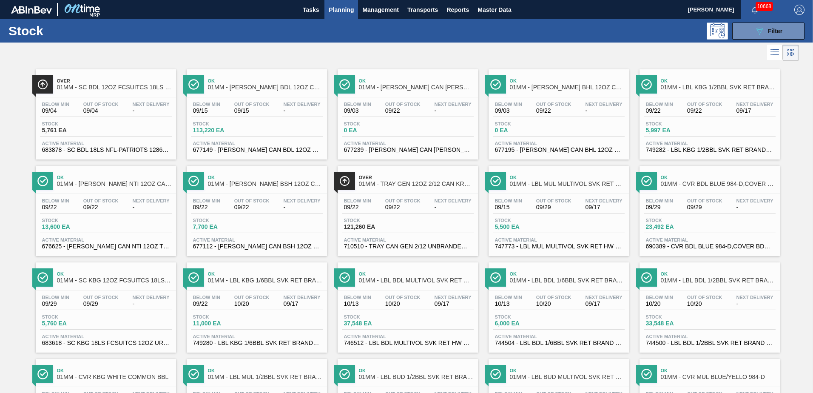
click at [715, 227] on div "Stock 23,492 EA" at bounding box center [710, 225] width 132 height 15
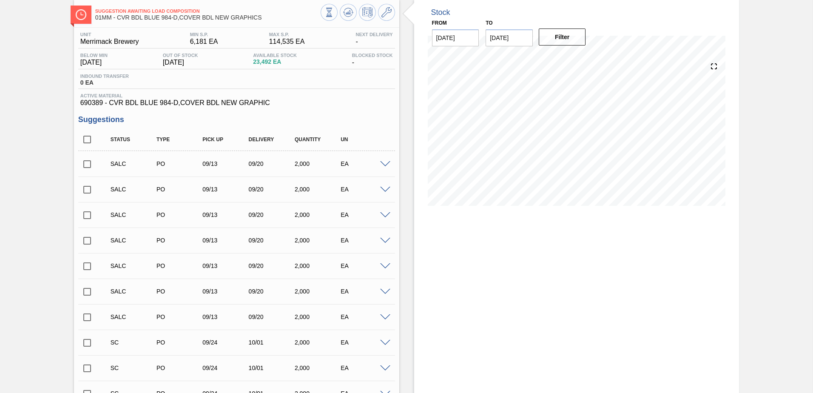
scroll to position [43, 0]
click at [87, 141] on input "checkbox" at bounding box center [87, 140] width 18 height 18
checkbox input "true"
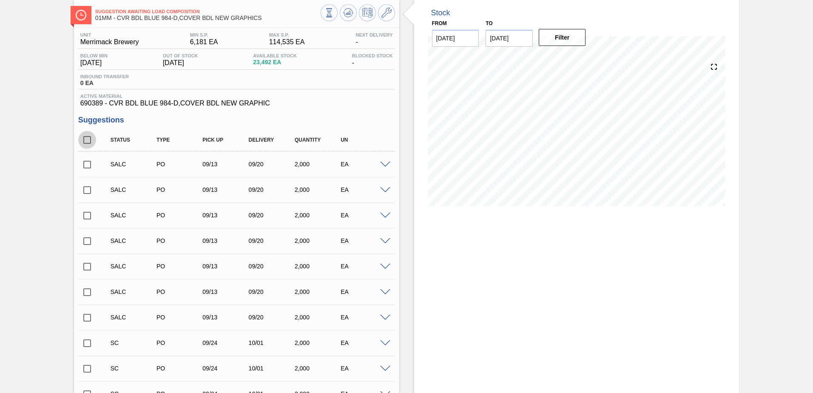
checkbox input "true"
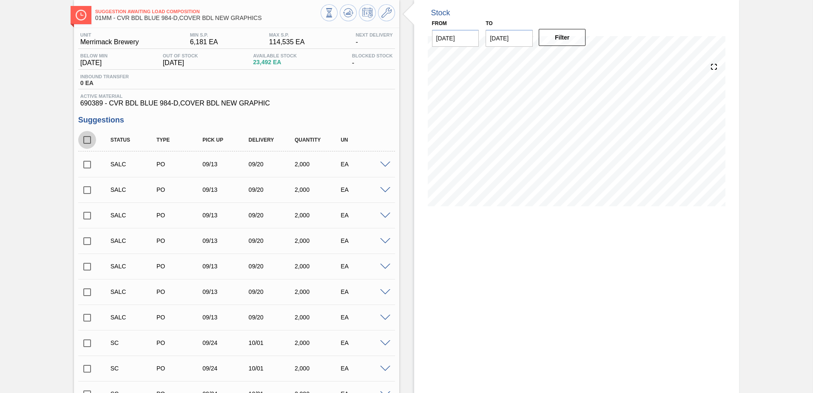
checkbox input "true"
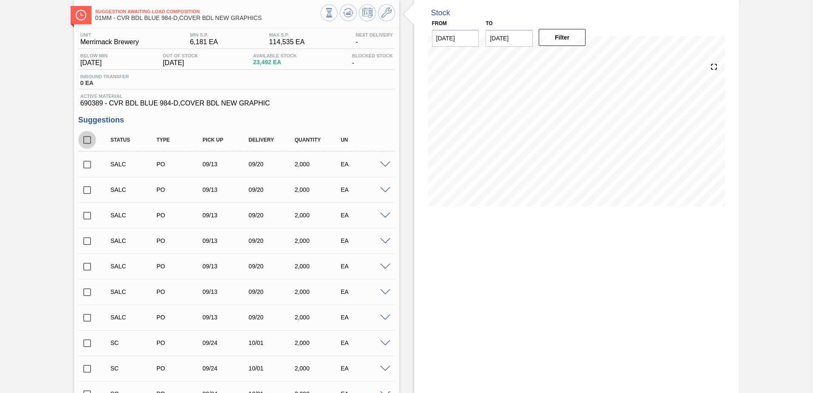
checkbox input "true"
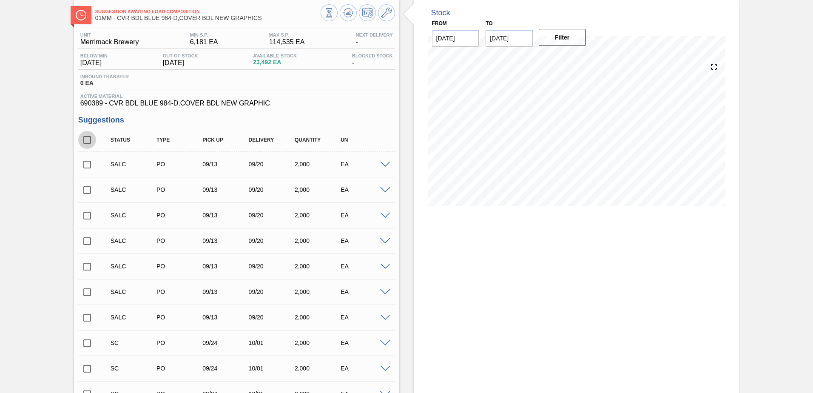
checkbox input "true"
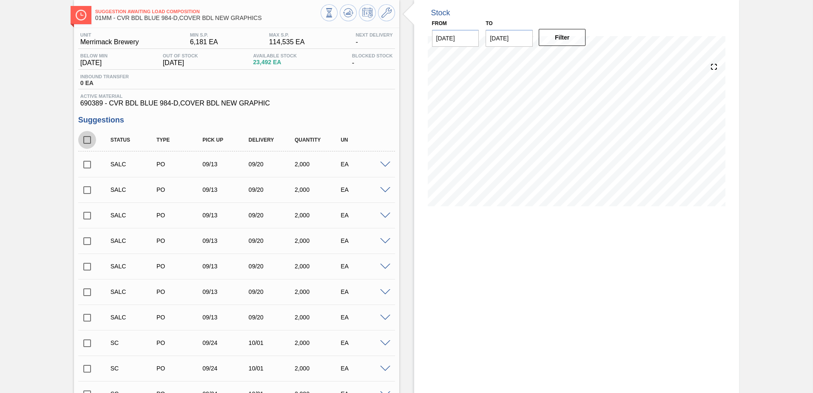
checkbox input "true"
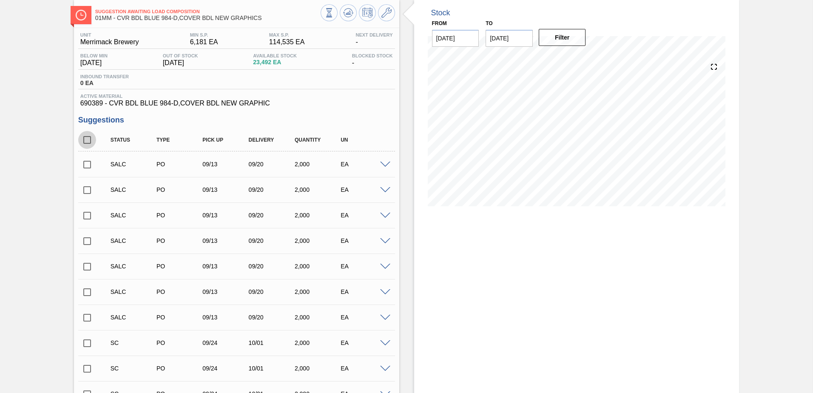
checkbox input "true"
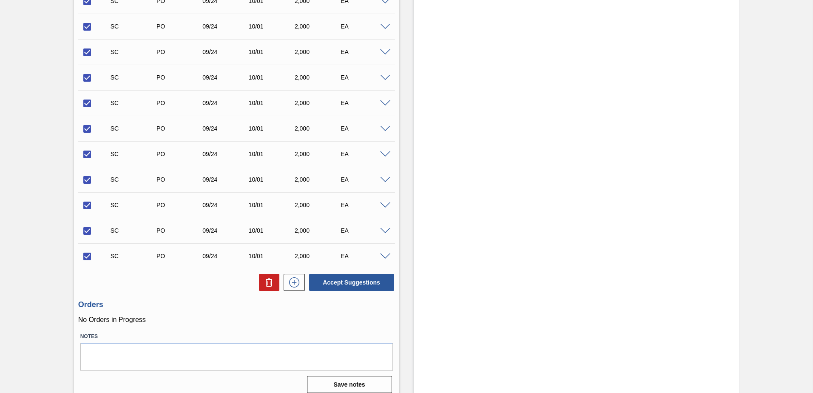
scroll to position [698, 0]
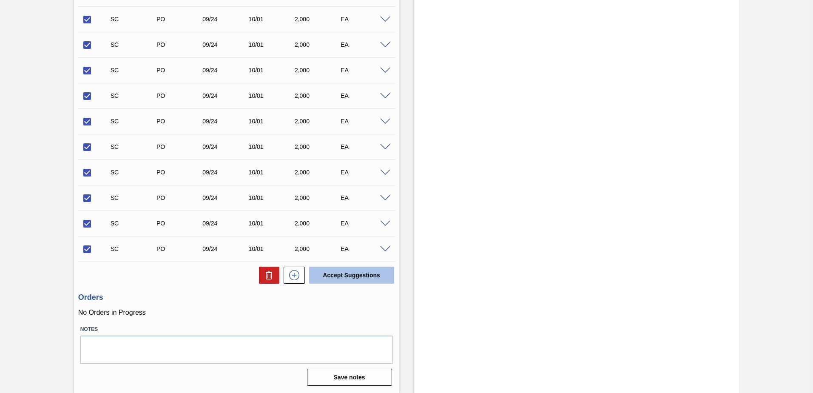
click at [351, 276] on button "Accept Suggestions" at bounding box center [351, 275] width 85 height 17
checkbox input "false"
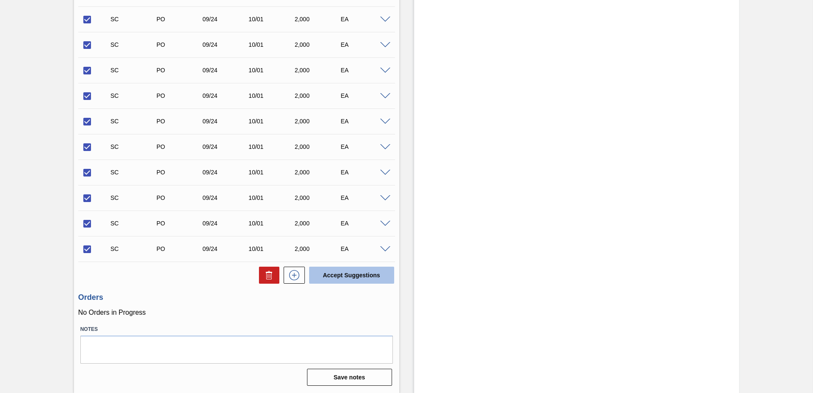
checkbox input "false"
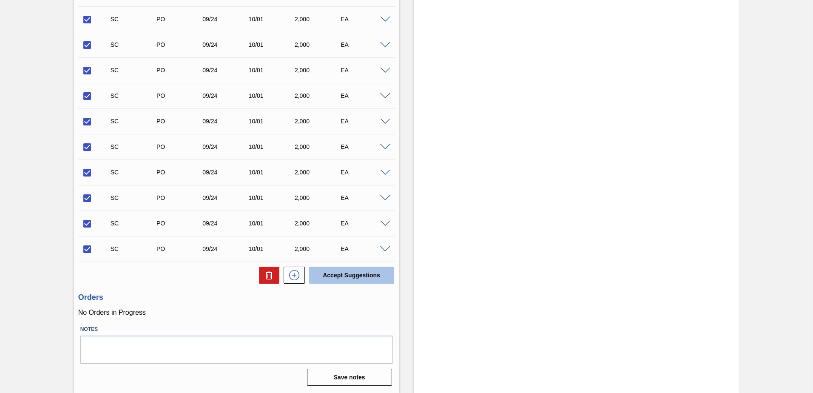
checkbox input "false"
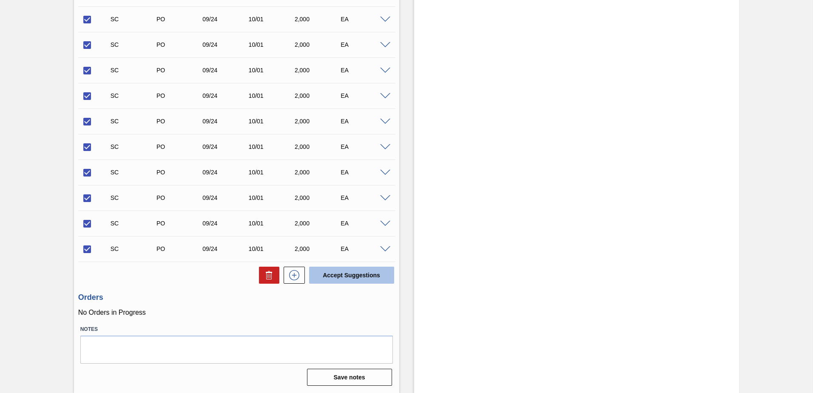
checkbox input "false"
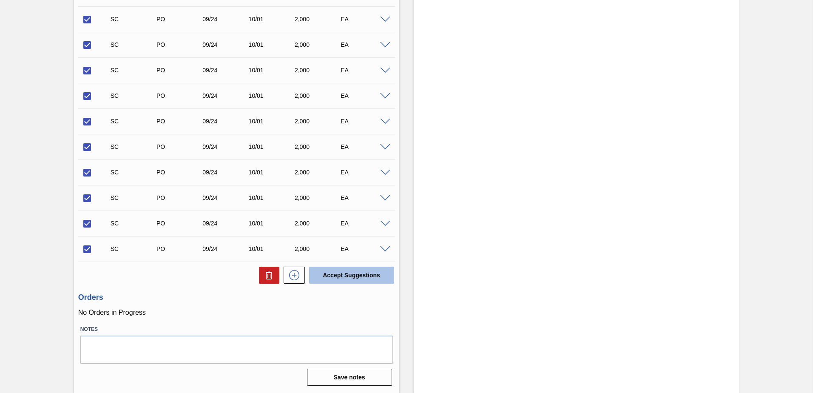
checkbox input "false"
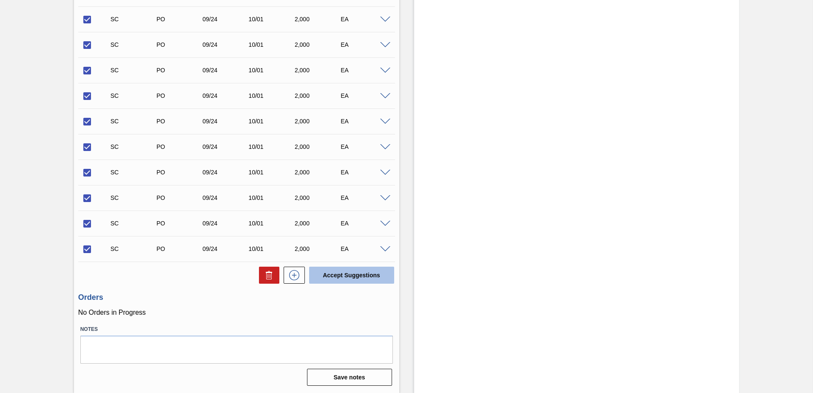
checkbox input "false"
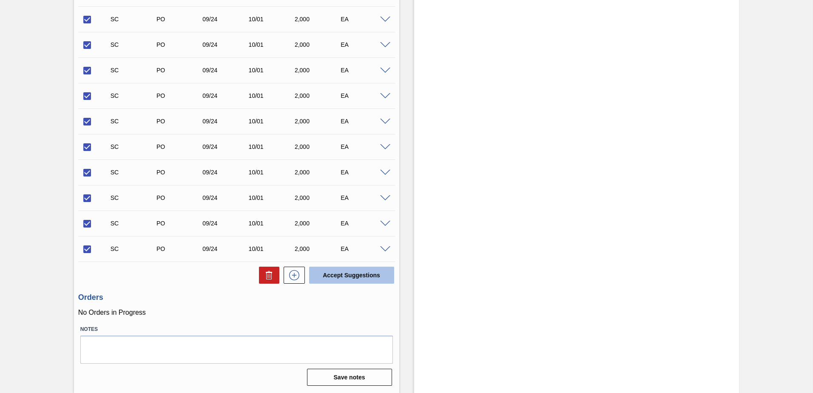
checkbox input "false"
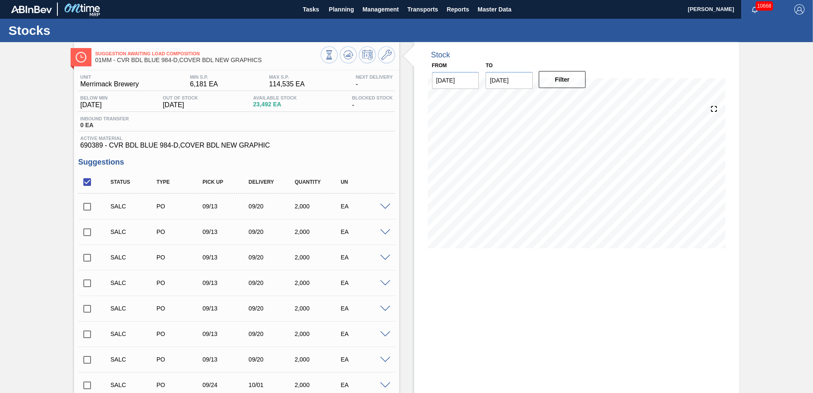
scroll to position [0, 0]
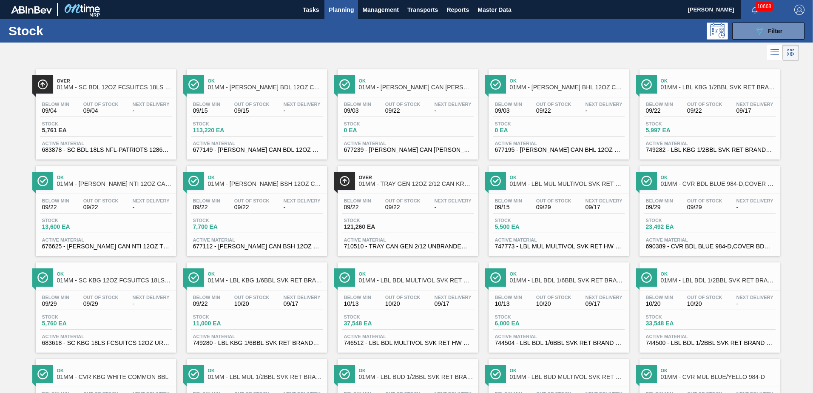
scroll to position [656, 0]
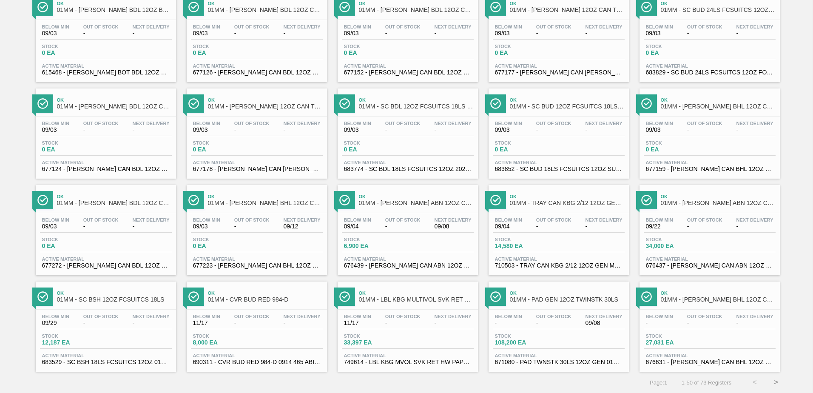
click at [279, 325] on div "Below Min 11/17 Out Of Stock - Next Delivery -" at bounding box center [257, 321] width 132 height 15
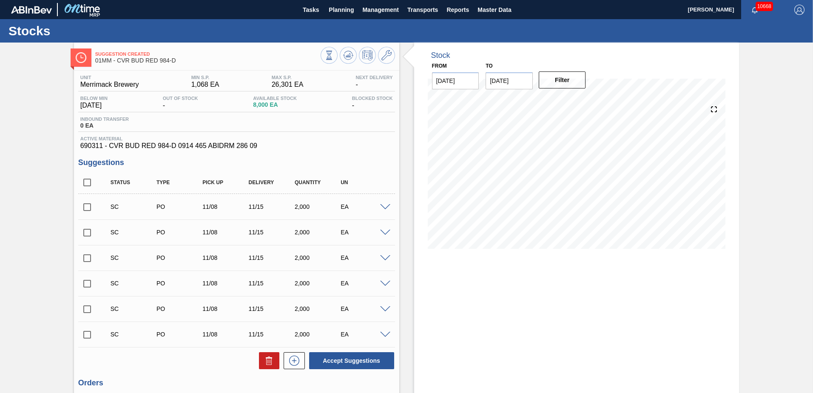
click at [87, 205] on input "checkbox" at bounding box center [87, 207] width 18 height 18
checkbox input "true"
click at [83, 231] on input "checkbox" at bounding box center [87, 233] width 18 height 18
checkbox input "true"
click at [85, 256] on input "checkbox" at bounding box center [87, 258] width 18 height 18
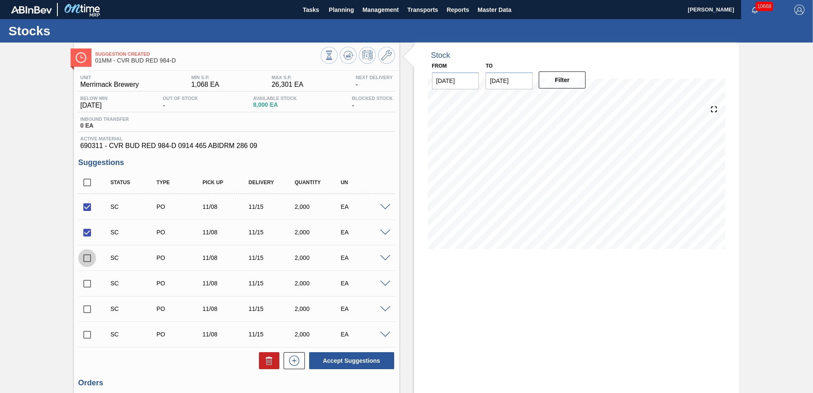
checkbox input "true"
click at [89, 287] on input "checkbox" at bounding box center [87, 284] width 18 height 18
checkbox input "true"
click at [87, 307] on input "checkbox" at bounding box center [87, 309] width 18 height 18
checkbox input "true"
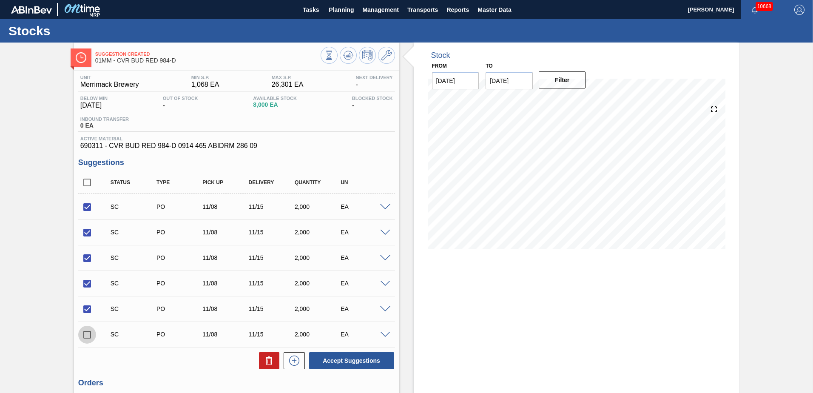
click at [85, 331] on input "checkbox" at bounding box center [87, 335] width 18 height 18
checkbox input "true"
click at [349, 363] on button "Accept Suggestions" at bounding box center [351, 360] width 85 height 17
checkbox input "false"
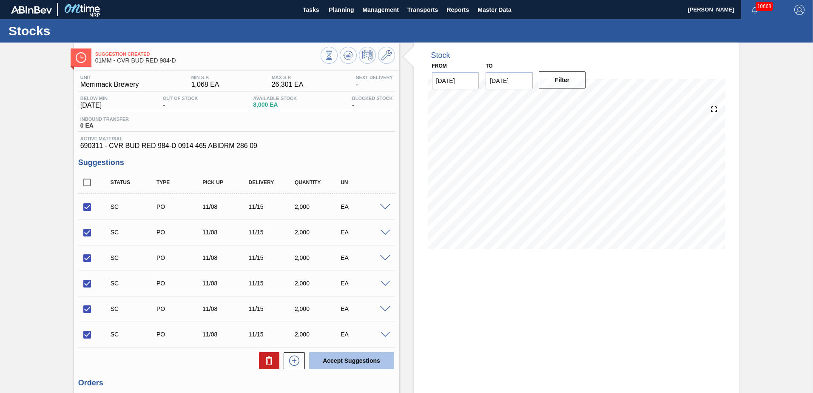
checkbox input "false"
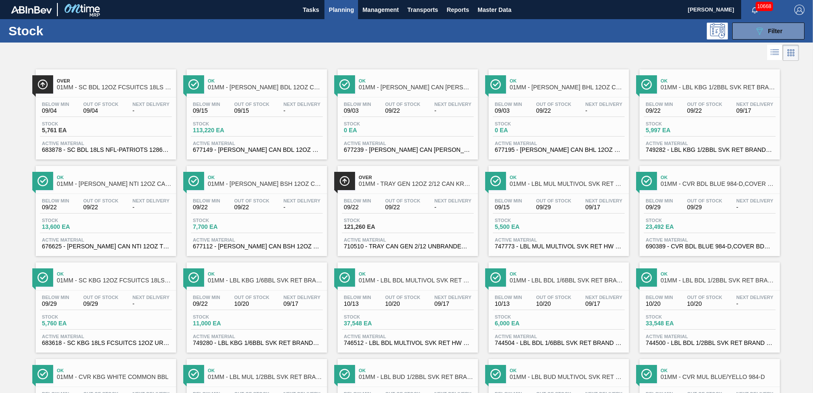
click at [334, 7] on span "Planning" at bounding box center [341, 10] width 25 height 10
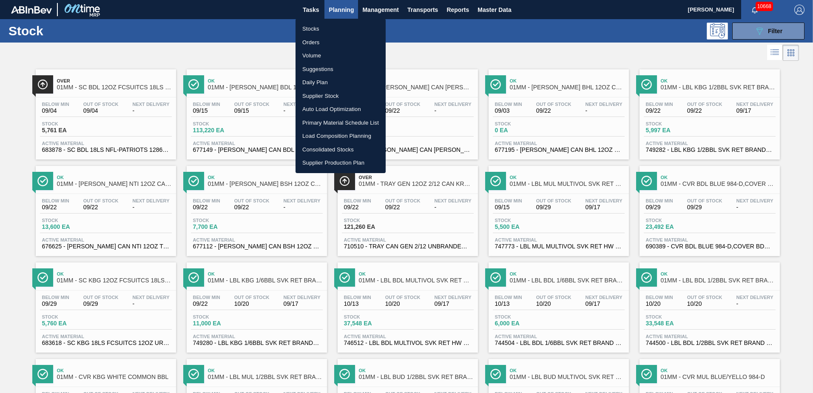
click at [323, 134] on li "Load Composition Planning" at bounding box center [341, 136] width 90 height 14
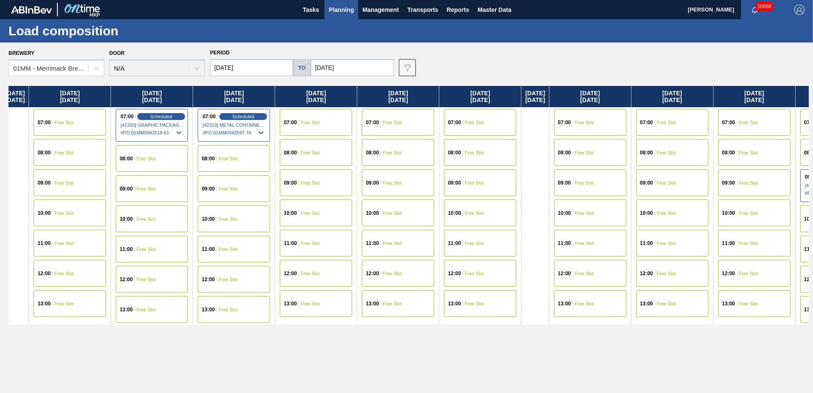
drag, startPoint x: 680, startPoint y: 187, endPoint x: 303, endPoint y: 204, distance: 377.6
click at [298, 202] on div "[DATE] 07:00 Free Slot 08:00 Free Slot 09:00 Free Slot 10:00 Free Slot 11:00 Fr…" at bounding box center [409, 237] width 800 height 302
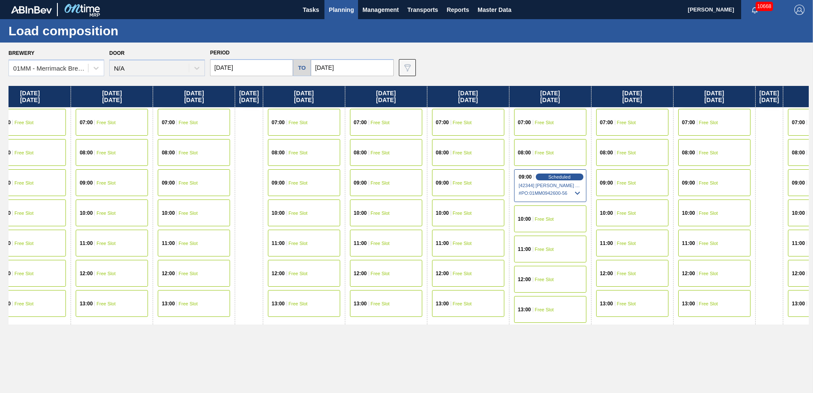
drag, startPoint x: 530, startPoint y: 218, endPoint x: 290, endPoint y: 218, distance: 239.4
click at [290, 218] on div "[DATE] 07:00 Free Slot 08:00 Free Slot 09:00 Free Slot 10:00 Free Slot 11:00 Fr…" at bounding box center [409, 237] width 800 height 302
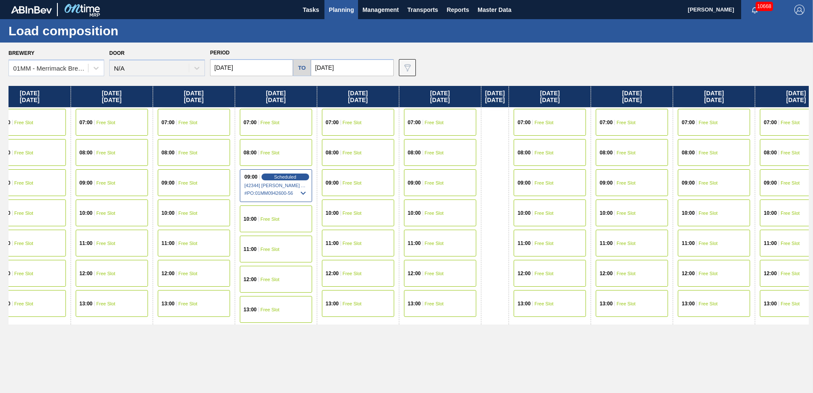
drag, startPoint x: 399, startPoint y: 218, endPoint x: 274, endPoint y: 218, distance: 125.0
click at [274, 218] on div "[DATE] 07:00 Free Slot 08:00 Free Slot 09:00 Free Slot 10:00 Free Slot 11:00 Fr…" at bounding box center [409, 237] width 800 height 302
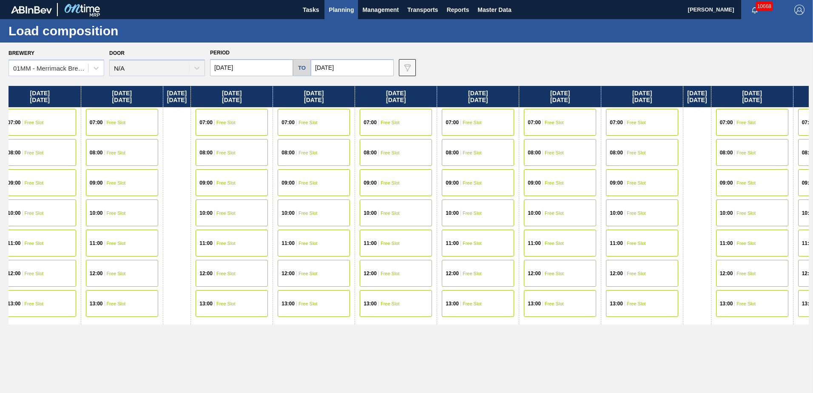
drag, startPoint x: 429, startPoint y: 215, endPoint x: 288, endPoint y: 215, distance: 140.3
click at [288, 215] on div "[DATE] 07:00 Free Slot 08:00 Free Slot 09:00 Free Slot 10:00 Free Slot 11:00 Fr…" at bounding box center [409, 237] width 800 height 302
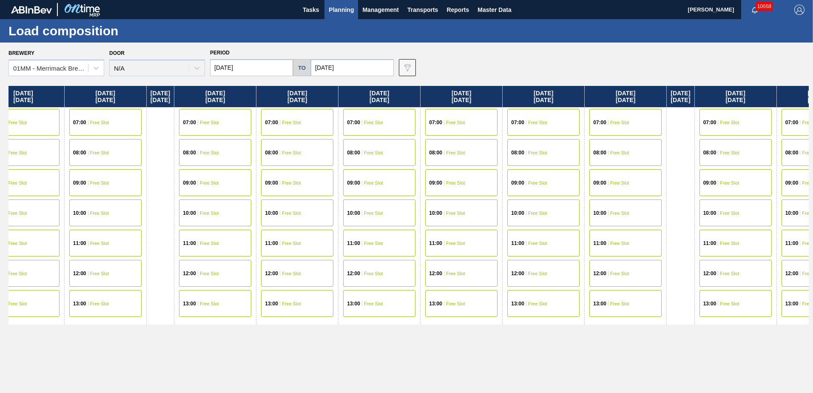
scroll to position [0, 1485]
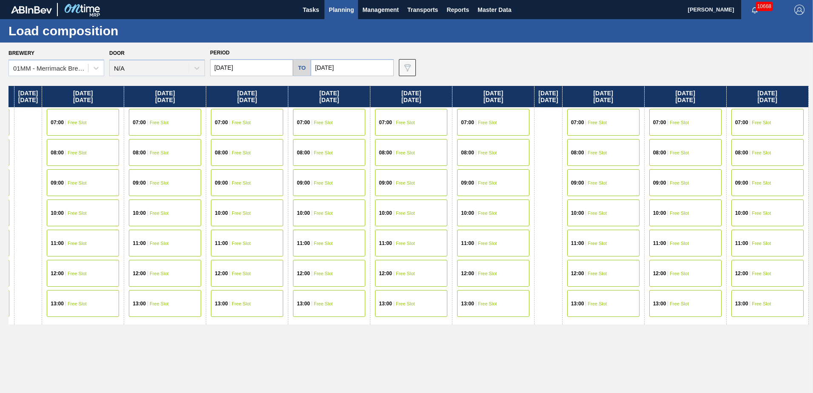
drag, startPoint x: 542, startPoint y: 215, endPoint x: 319, endPoint y: 215, distance: 223.3
click at [319, 215] on div "[DATE] 07:00 Free Slot 08:00 Free Slot 09:00 Free Slot 10:00 Free Slot 11:00 Fr…" at bounding box center [409, 237] width 800 height 302
drag, startPoint x: 612, startPoint y: 204, endPoint x: 439, endPoint y: 205, distance: 172.7
click at [439, 205] on div "[DATE] 07:00 Free Slot 08:00 Free Slot 09:00 Free Slot 10:00 Free Slot 11:00 Fr…" at bounding box center [409, 237] width 800 height 302
drag, startPoint x: 610, startPoint y: 194, endPoint x: 509, endPoint y: 196, distance: 101.2
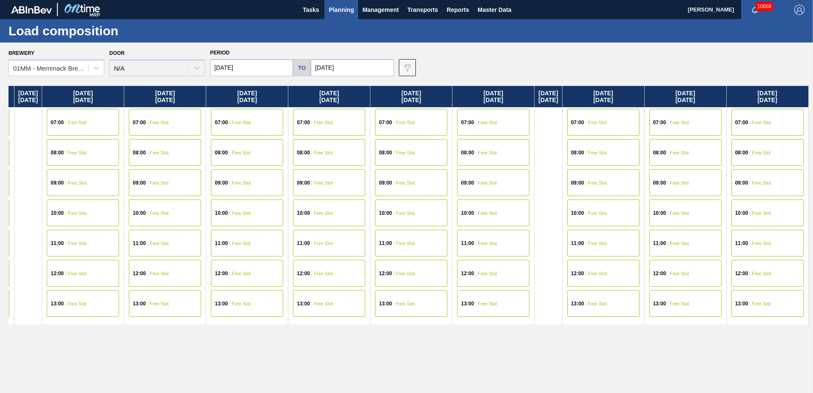
click at [509, 196] on div "[DATE] 07:00 Free Slot 08:00 Free Slot 09:00 Free Slot 10:00 Free Slot 11:00 Fr…" at bounding box center [409, 237] width 800 height 302
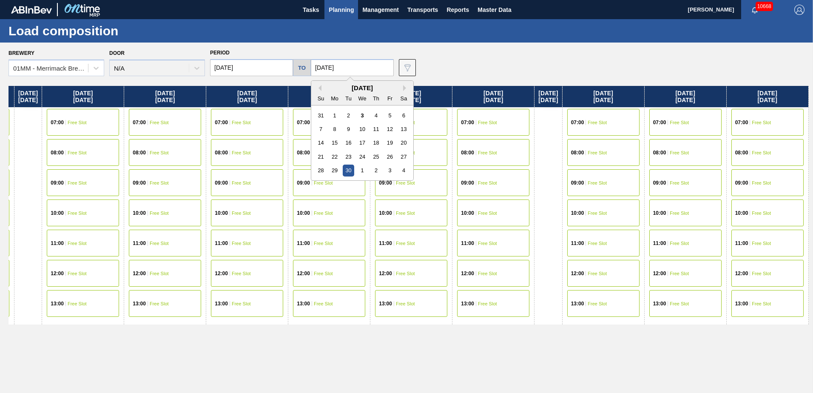
click at [352, 68] on input "[DATE]" at bounding box center [352, 67] width 83 height 17
click at [403, 87] on button "Next Month" at bounding box center [406, 88] width 6 height 6
click at [388, 171] on div "31" at bounding box center [389, 170] width 11 height 11
type input "[DATE]"
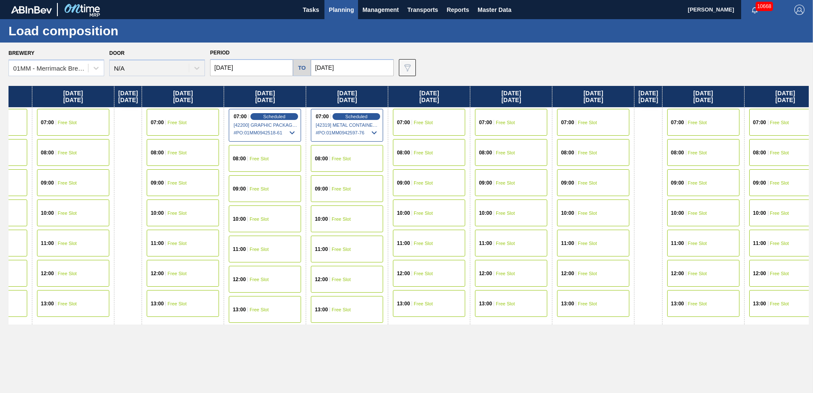
drag, startPoint x: 620, startPoint y: 246, endPoint x: 188, endPoint y: 231, distance: 432.3
click at [189, 231] on div "[DATE] 07:00 Free Slot 08:00 Free Slot 09:00 Free Slot 10:00 Free Slot 11:00 Fr…" at bounding box center [409, 237] width 800 height 302
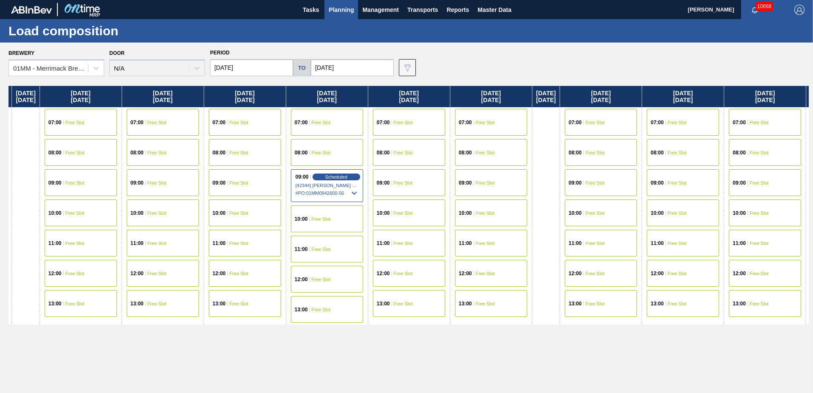
drag, startPoint x: 660, startPoint y: 244, endPoint x: 133, endPoint y: 188, distance: 529.9
click at [148, 188] on div "[DATE] 07:00 Free Slot 08:00 Free Slot 09:00 Free Slot 10:00 Free Slot 11:00 Fr…" at bounding box center [409, 237] width 800 height 302
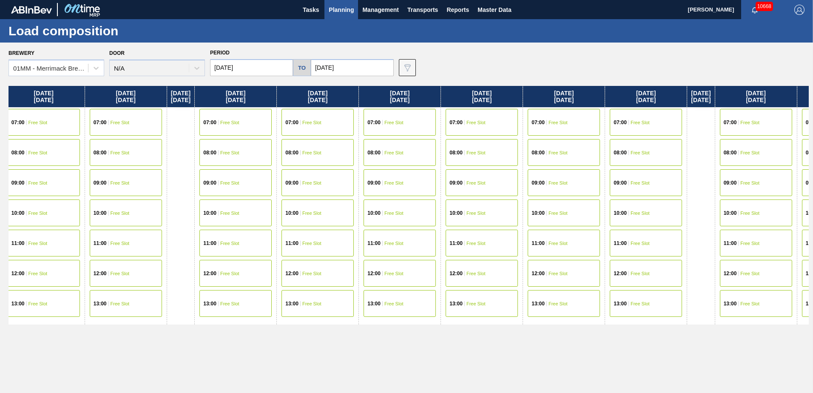
drag, startPoint x: 441, startPoint y: 184, endPoint x: 168, endPoint y: 166, distance: 273.6
click at [170, 166] on div "[DATE] 07:00 Free Slot 08:00 Free Slot 09:00 Free Slot 10:00 Free Slot 11:00 Fr…" at bounding box center [409, 237] width 800 height 302
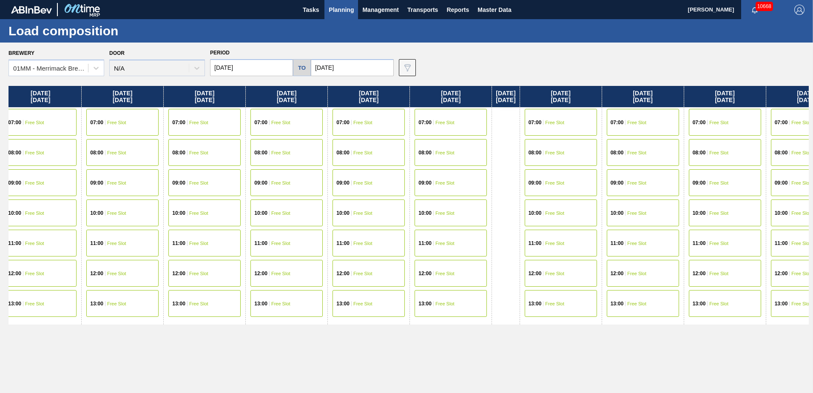
drag, startPoint x: 502, startPoint y: 225, endPoint x: 201, endPoint y: 178, distance: 305.2
click at [220, 184] on div "[DATE] 07:00 Free Slot 08:00 Free Slot 09:00 Free Slot 10:00 Free Slot 11:00 Fr…" at bounding box center [409, 237] width 800 height 302
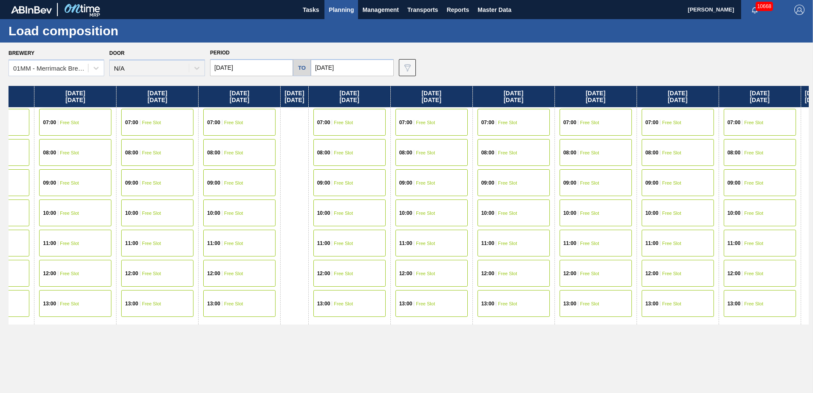
drag, startPoint x: 540, startPoint y: 193, endPoint x: 378, endPoint y: 196, distance: 162.1
click at [412, 203] on div "[DATE] 07:00 Free Slot 08:00 Free Slot 09:00 Free Slot 10:00 Free Slot 11:00 Fr…" at bounding box center [409, 237] width 800 height 302
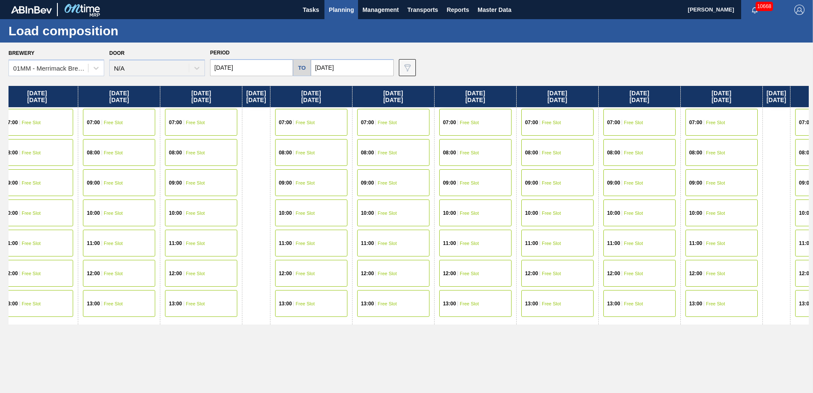
click at [594, 175] on div "09:00 Free Slot" at bounding box center [557, 182] width 72 height 27
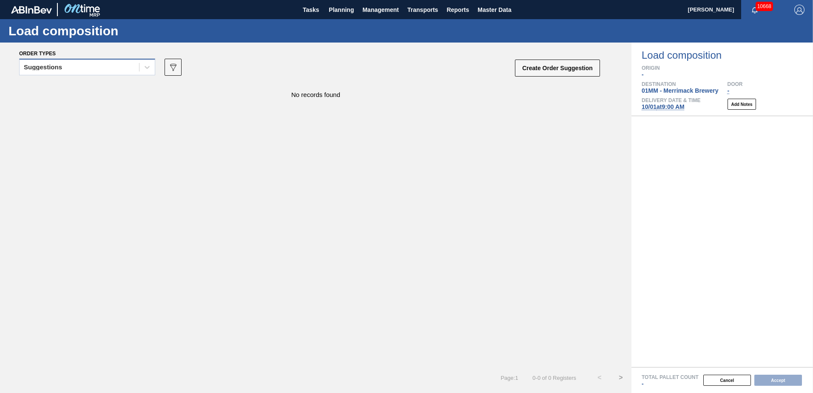
click at [102, 69] on div "Suggestions" at bounding box center [80, 67] width 120 height 12
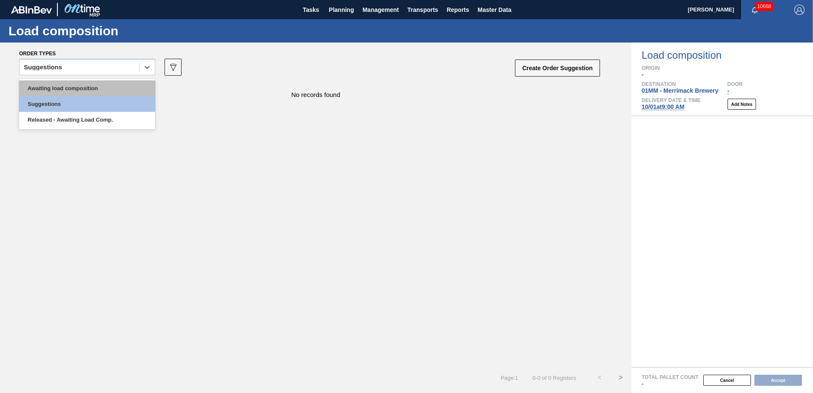
click at [93, 87] on div "Awaiting load composition" at bounding box center [87, 88] width 136 height 16
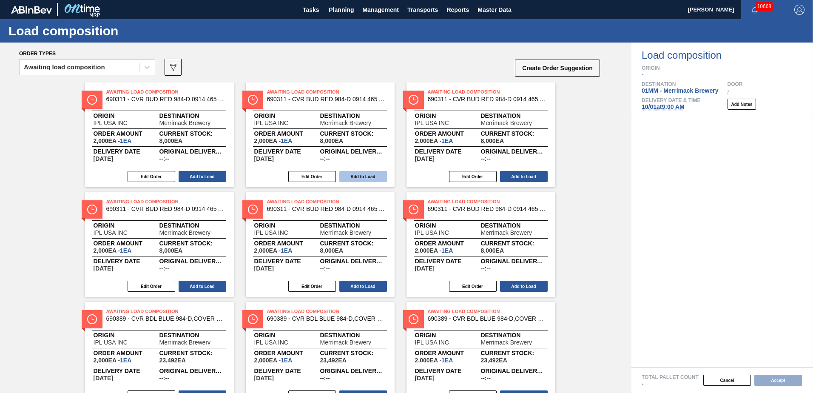
click at [362, 178] on button "Add to Load" at bounding box center [363, 176] width 48 height 11
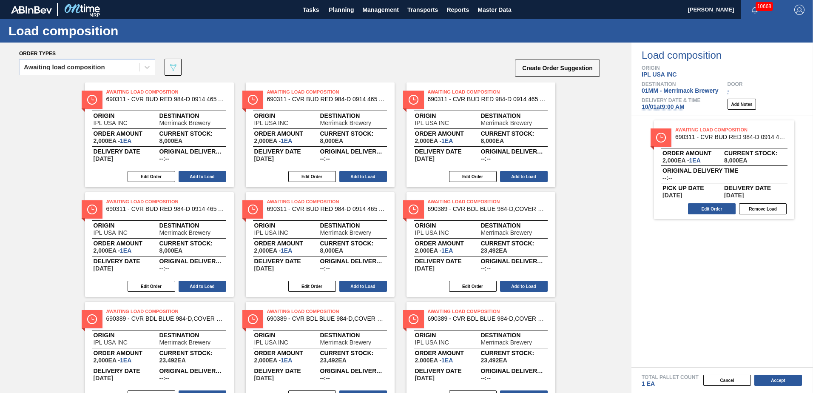
click at [362, 178] on button "Add to Load" at bounding box center [363, 176] width 48 height 11
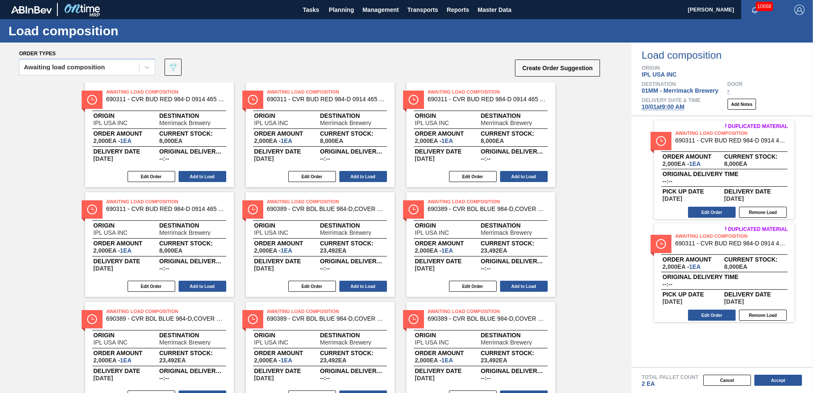
click at [362, 178] on button "Add to Load" at bounding box center [363, 176] width 48 height 11
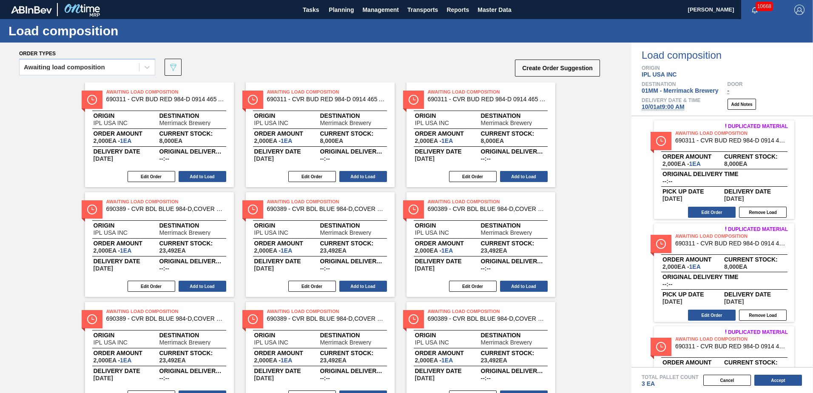
click at [362, 178] on button "Add to Load" at bounding box center [363, 176] width 48 height 11
click at [202, 174] on button "Add to Load" at bounding box center [203, 176] width 48 height 11
click at [353, 173] on button "Add to Load" at bounding box center [363, 176] width 48 height 11
click at [354, 173] on button "Add to Load" at bounding box center [363, 176] width 48 height 11
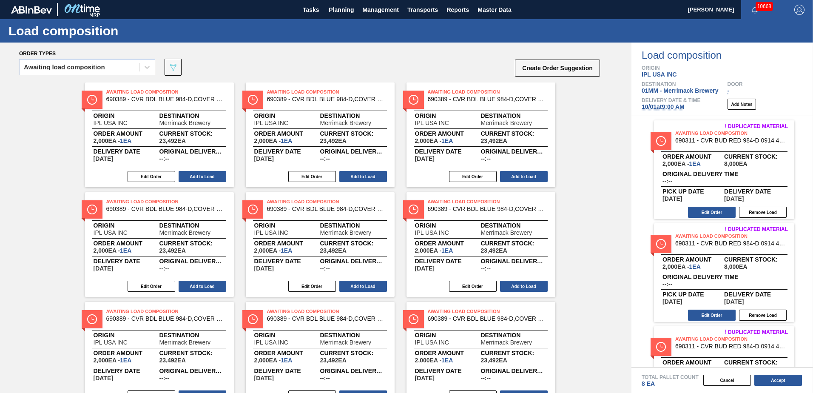
click at [354, 173] on button "Add to Load" at bounding box center [363, 176] width 48 height 11
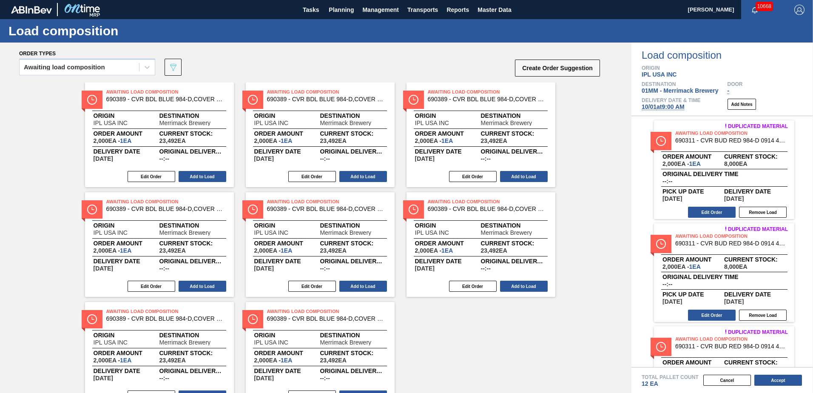
click at [354, 173] on button "Add to Load" at bounding box center [363, 176] width 48 height 11
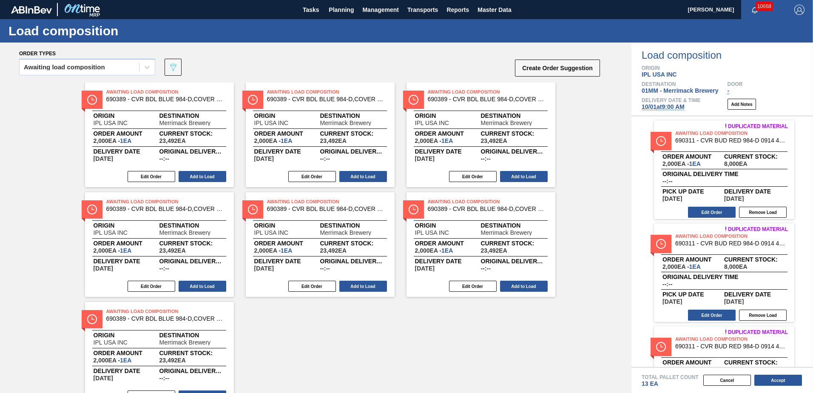
click at [354, 173] on button "Add to Load" at bounding box center [363, 176] width 48 height 11
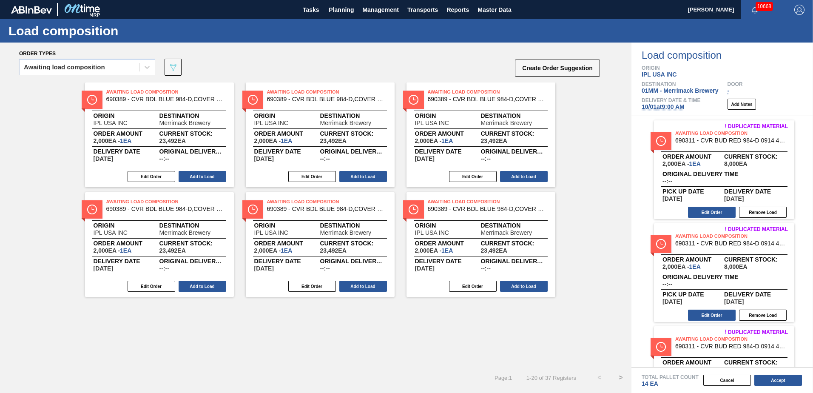
click at [354, 173] on button "Add to Load" at bounding box center [363, 176] width 48 height 11
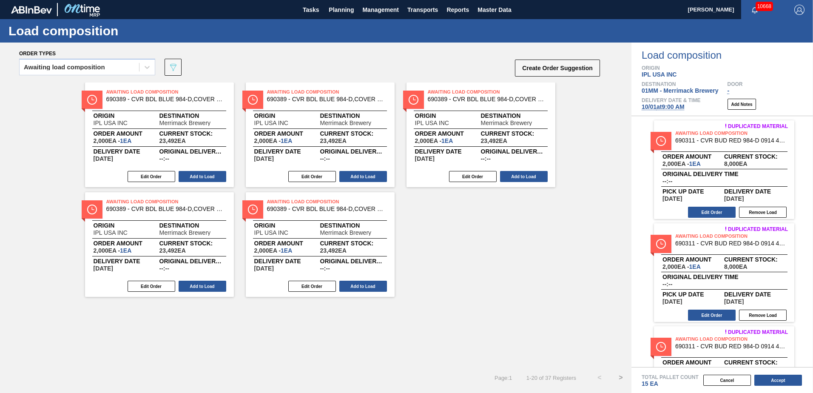
click at [354, 173] on button "Add to Load" at bounding box center [363, 176] width 48 height 11
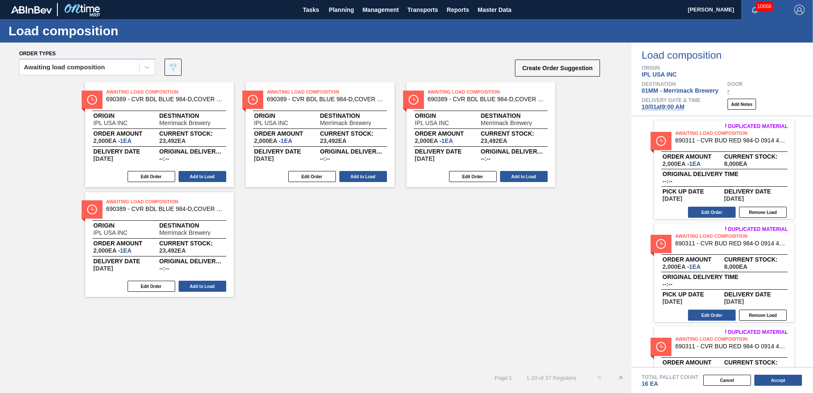
click at [354, 173] on button "Add to Load" at bounding box center [363, 176] width 48 height 11
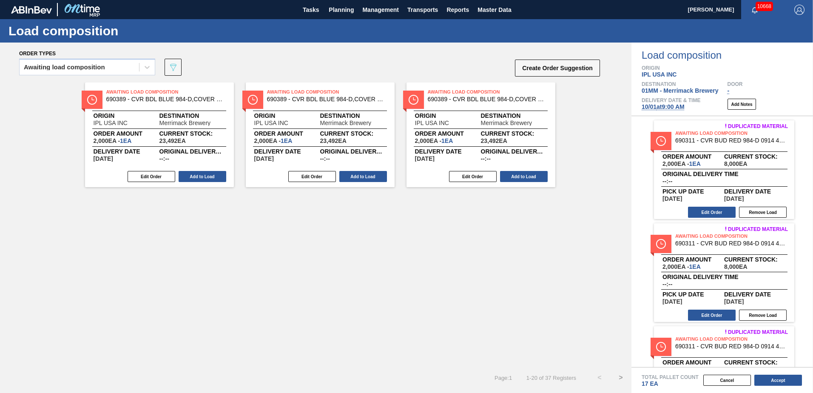
click at [354, 173] on button "Add to Load" at bounding box center [363, 176] width 48 height 11
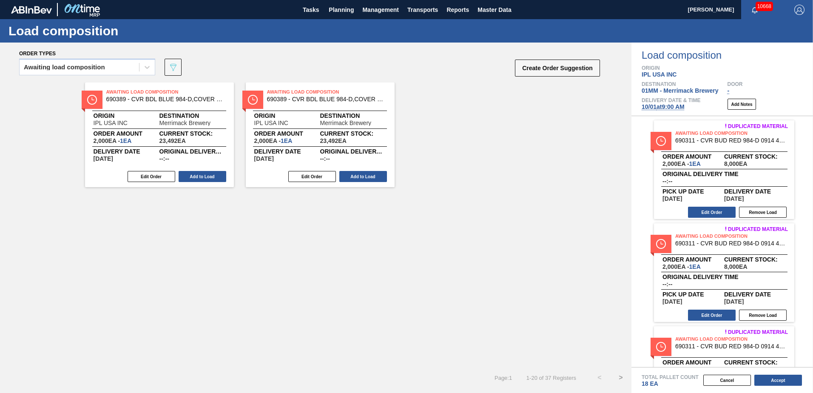
click at [354, 173] on button "Add to Load" at bounding box center [363, 176] width 48 height 11
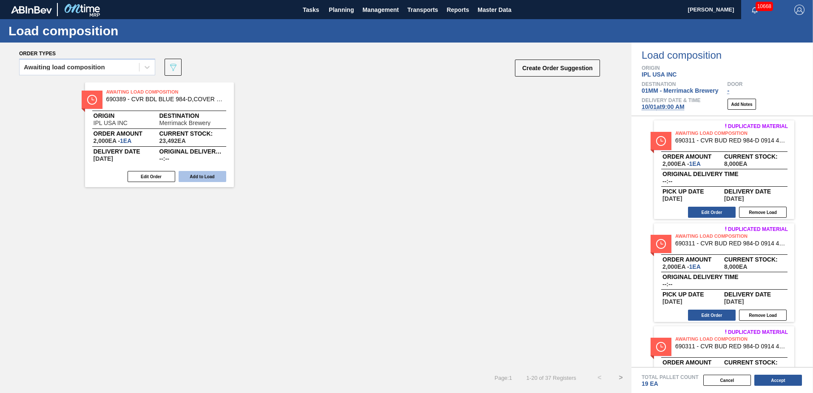
click at [209, 176] on button "Add to Load" at bounding box center [203, 176] width 48 height 11
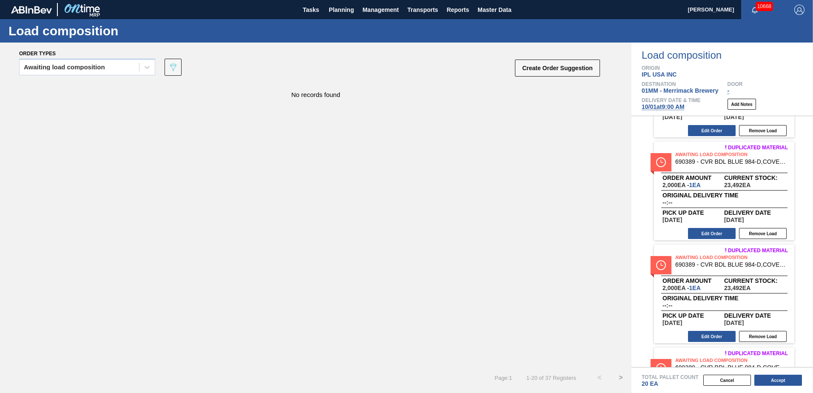
scroll to position [1812, 0]
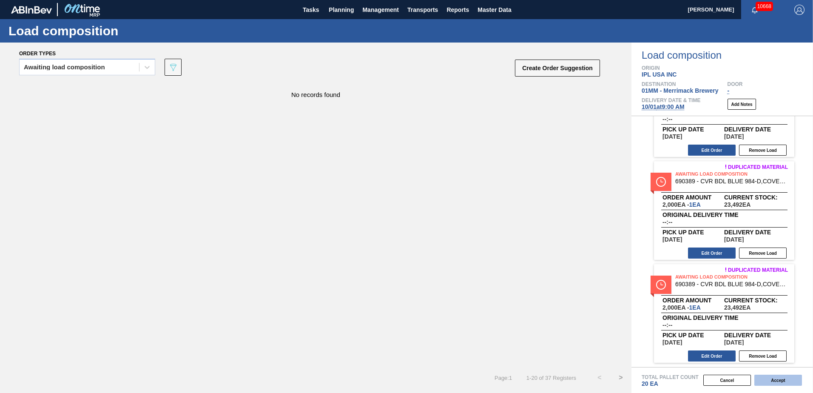
click at [779, 384] on button "Accept" at bounding box center [778, 380] width 48 height 11
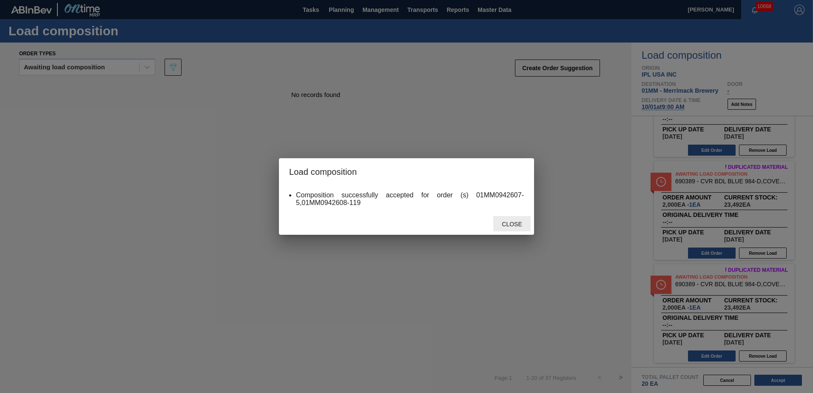
click at [516, 222] on span "Close" at bounding box center [512, 224] width 34 height 7
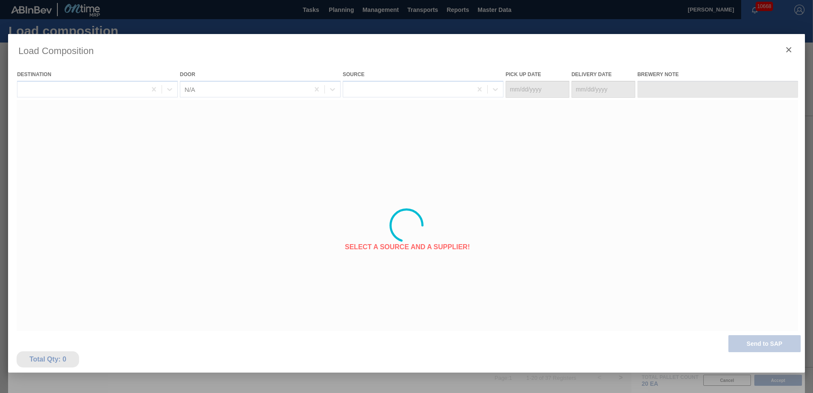
type Date "[DATE]"
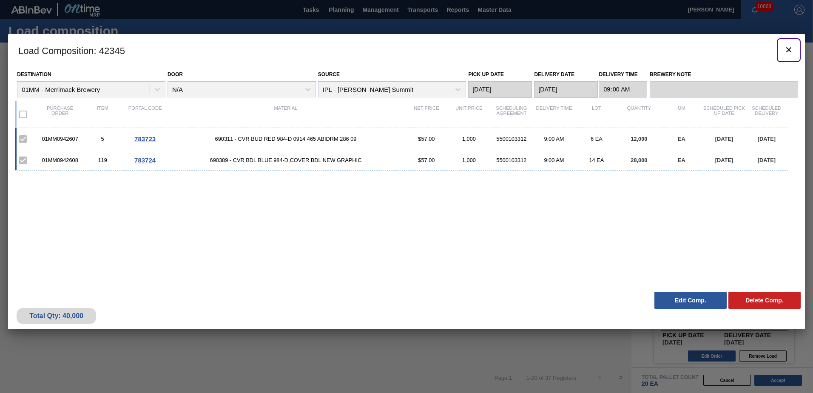
click at [791, 48] on icon "botão de ícone" at bounding box center [789, 50] width 10 height 10
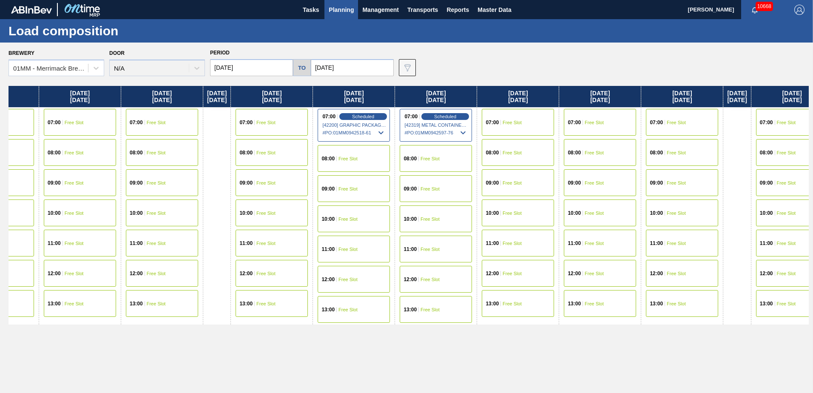
drag, startPoint x: 680, startPoint y: 350, endPoint x: 449, endPoint y: 352, distance: 230.9
click at [450, 352] on div "[DATE] 07:00 Free Slot 08:00 Free Slot 09:00 Free Slot 10:00 Free Slot 11:00 Fr…" at bounding box center [409, 237] width 800 height 302
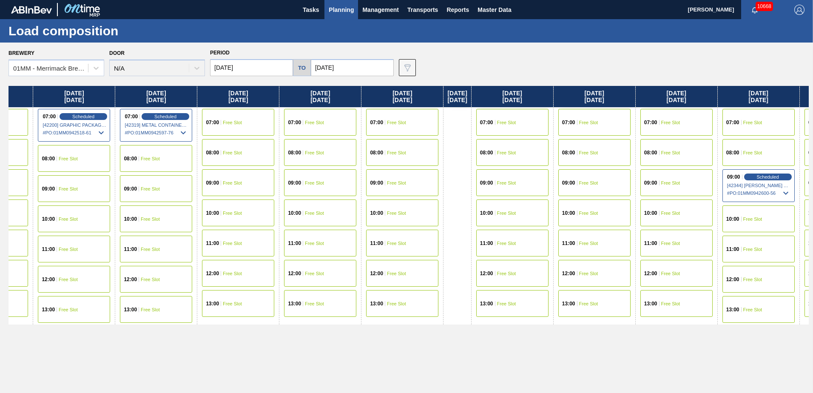
drag, startPoint x: 706, startPoint y: 335, endPoint x: 423, endPoint y: 337, distance: 282.8
click at [427, 337] on div "[DATE] 07:00 Free Slot 08:00 Free Slot 09:00 Free Slot 10:00 Free Slot 11:00 Fr…" at bounding box center [409, 237] width 800 height 302
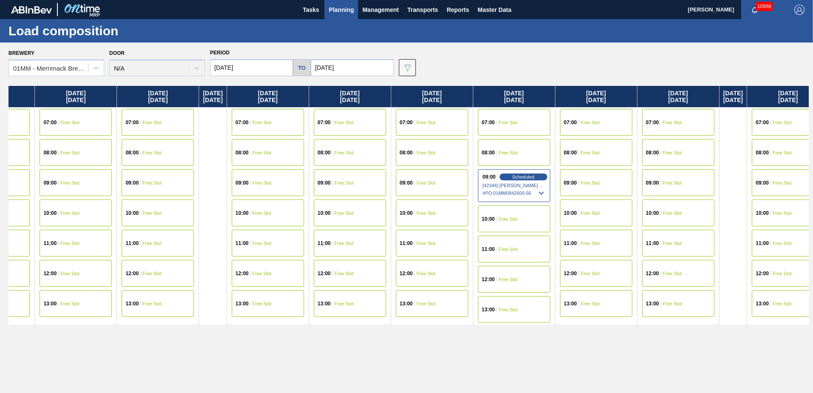
drag, startPoint x: 613, startPoint y: 329, endPoint x: 380, endPoint y: 330, distance: 232.6
click at [380, 330] on div "[DATE] 07:00 Free Slot 08:00 Free Slot 09:00 Free Slot 10:00 Free Slot 11:00 Fr…" at bounding box center [409, 237] width 800 height 302
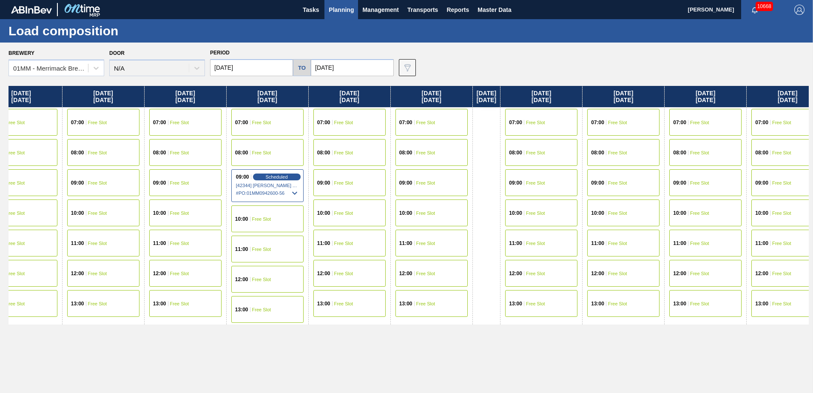
drag, startPoint x: 674, startPoint y: 324, endPoint x: 402, endPoint y: 326, distance: 271.3
click at [402, 326] on div "[DATE] 07:00 Free Slot 08:00 Free Slot 09:00 Free Slot 10:00 Free Slot 11:00 Fr…" at bounding box center [409, 237] width 800 height 302
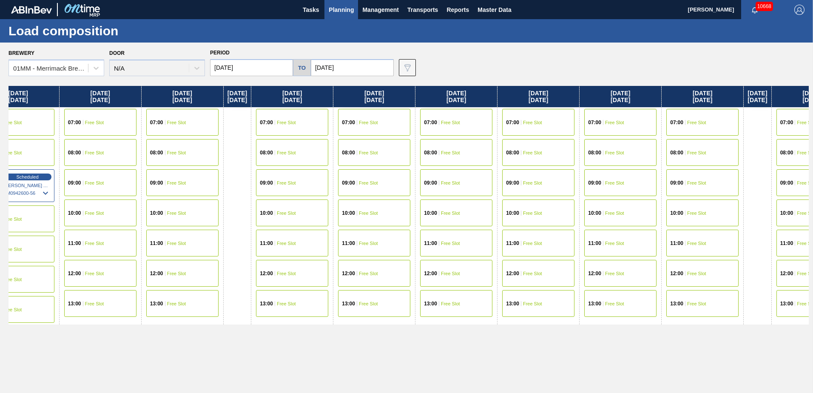
drag, startPoint x: 566, startPoint y: 338, endPoint x: 296, endPoint y: 331, distance: 269.3
click at [300, 331] on div "[DATE] 07:00 Free Slot 08:00 Free Slot 09:00 Free Slot 10:00 Free Slot 11:00 Fr…" at bounding box center [409, 237] width 800 height 302
